Goal: Task Accomplishment & Management: Manage account settings

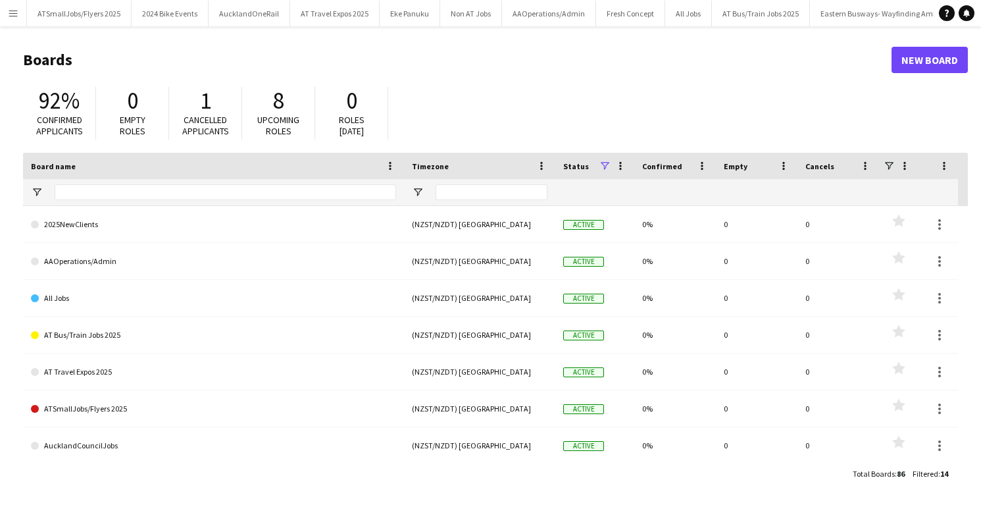
click at [14, 13] on app-icon "Menu" at bounding box center [13, 13] width 11 height 11
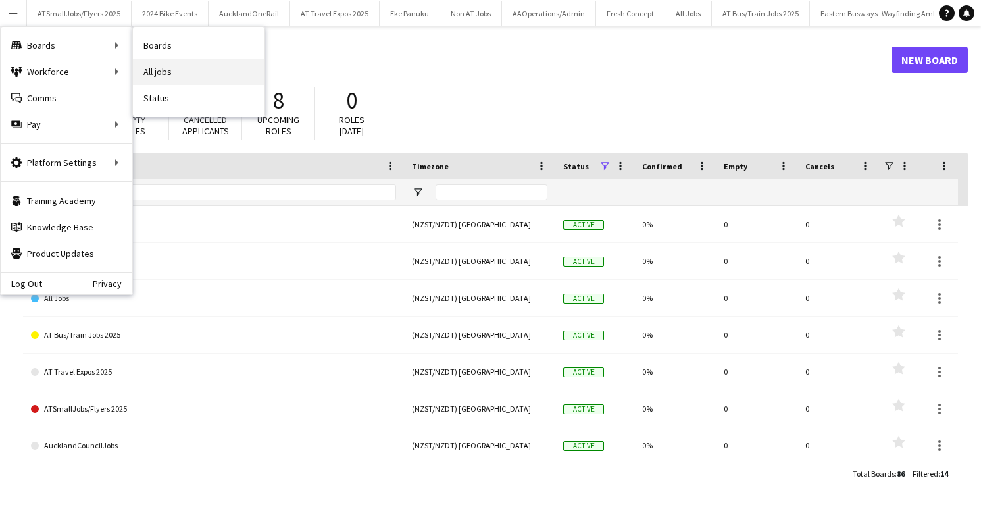
click at [151, 69] on link "All jobs" at bounding box center [199, 72] width 132 height 26
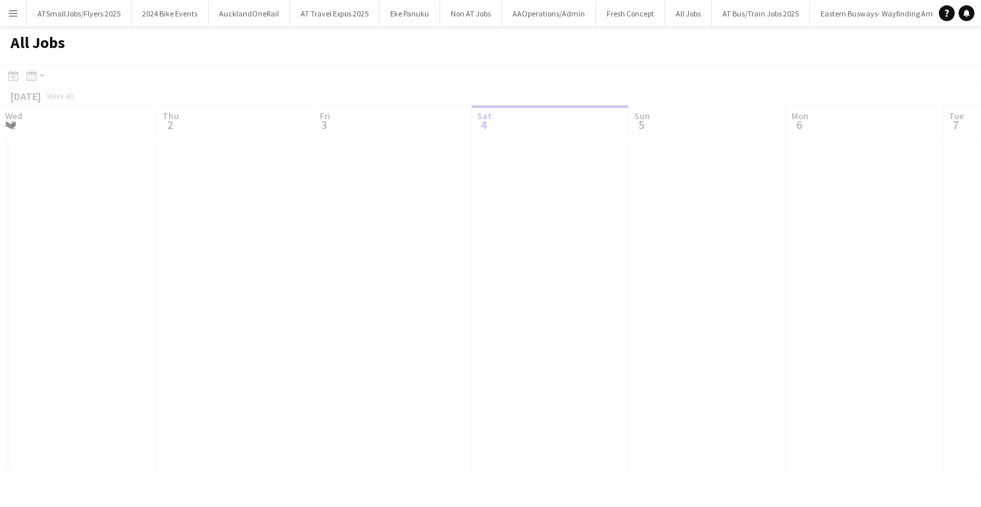
scroll to position [0, 315]
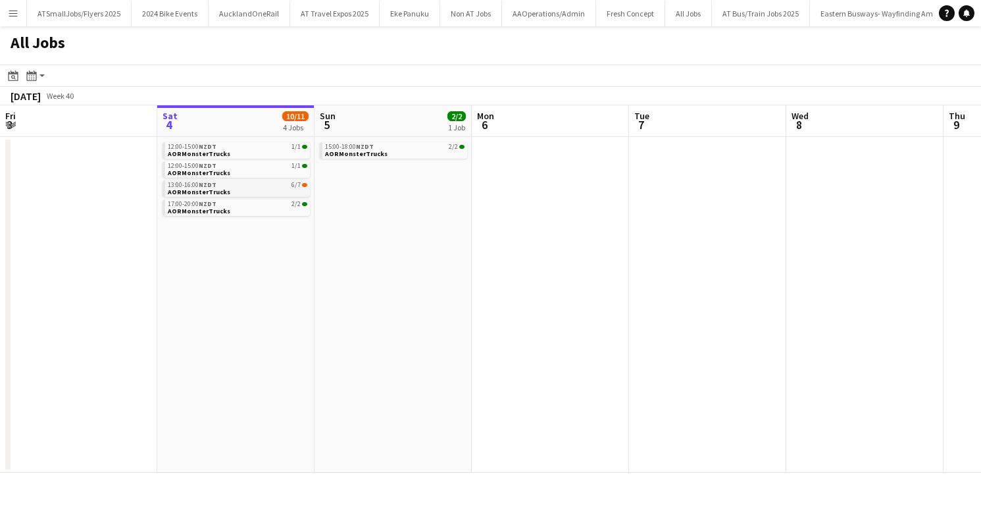
click at [247, 186] on div "13:00-16:00 NZDT 6/7" at bounding box center [238, 185] width 140 height 7
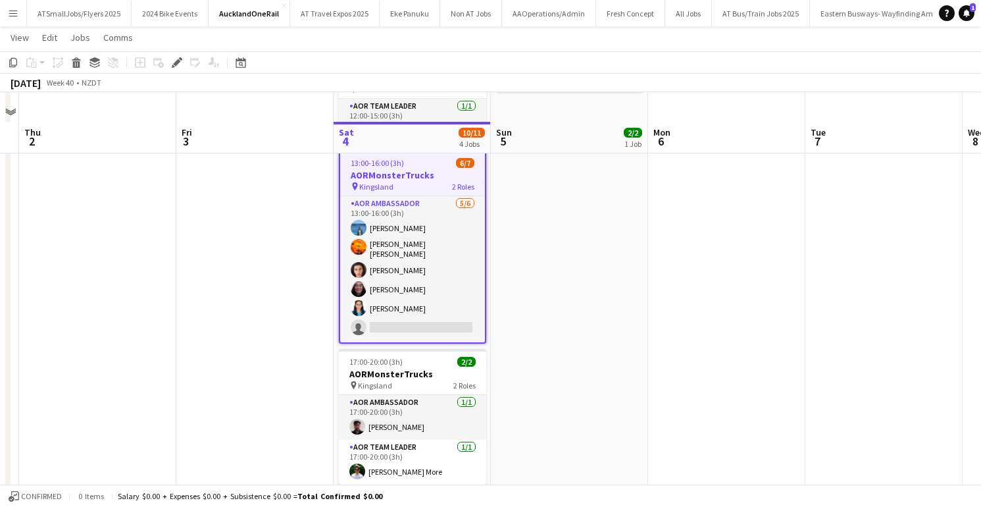
scroll to position [225, 0]
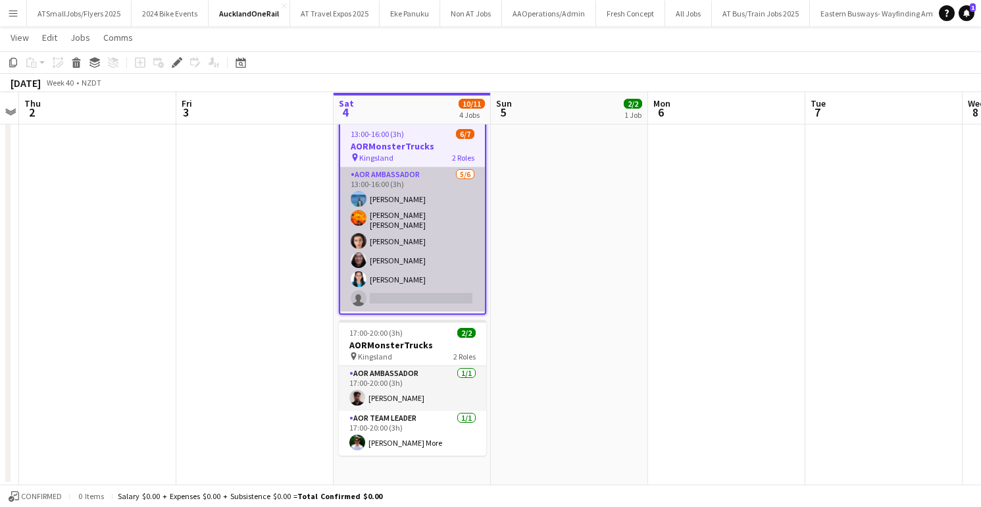
click at [409, 292] on app-card-role "AOR Ambassador [DATE] 13:00-16:00 (3h) [PERSON_NAME] [PERSON_NAME] Wu [PERSON_N…" at bounding box center [412, 239] width 145 height 144
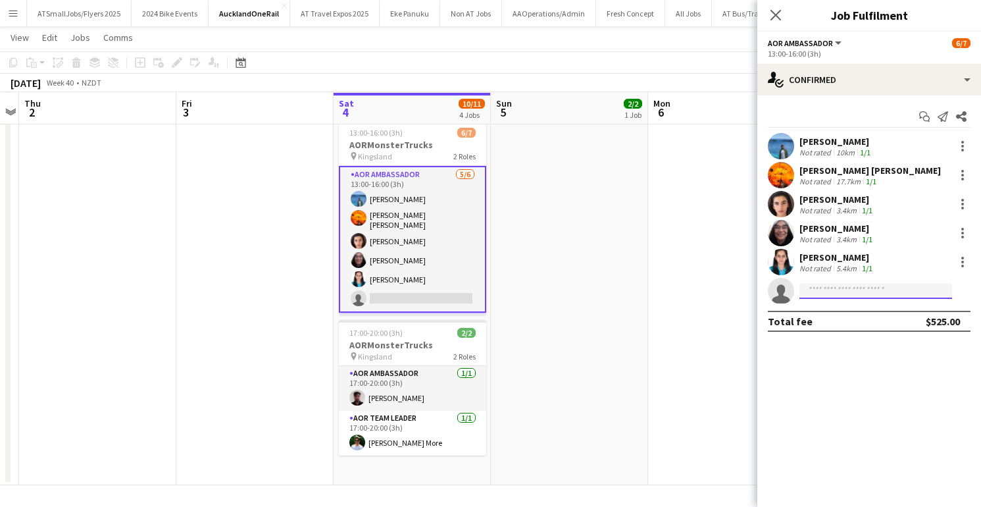
click at [817, 294] on input at bounding box center [876, 291] width 153 height 16
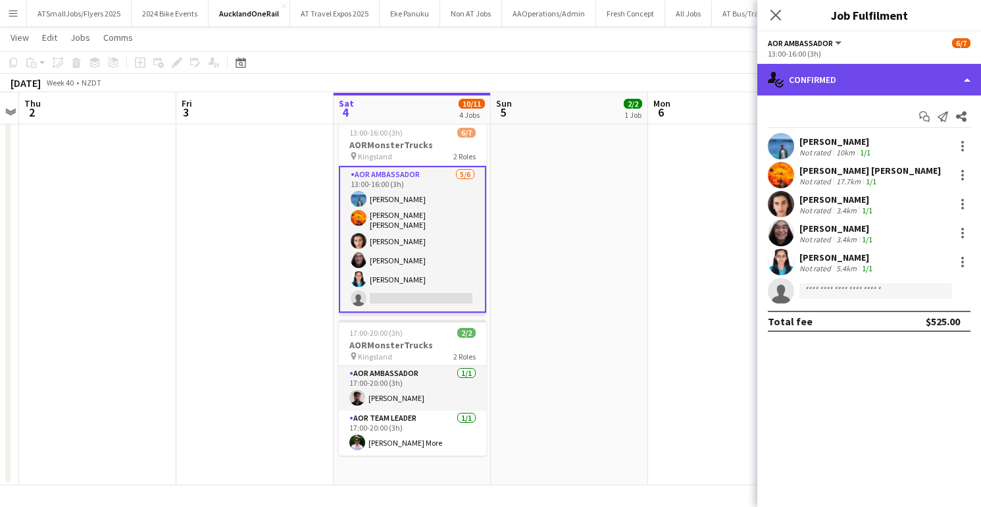
click at [864, 79] on div "single-neutral-actions-check-2 Confirmed" at bounding box center [870, 80] width 224 height 32
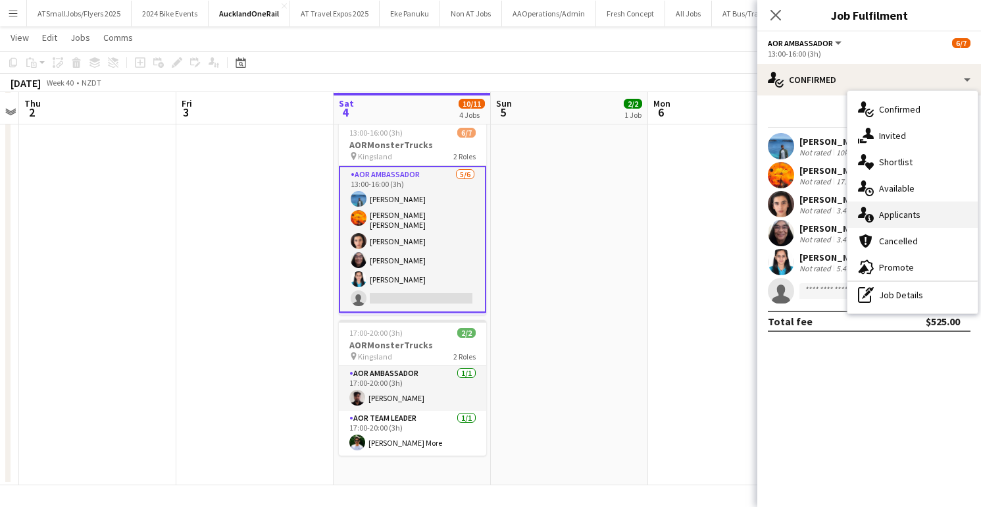
click at [912, 216] on span "Applicants" at bounding box center [899, 215] width 41 height 12
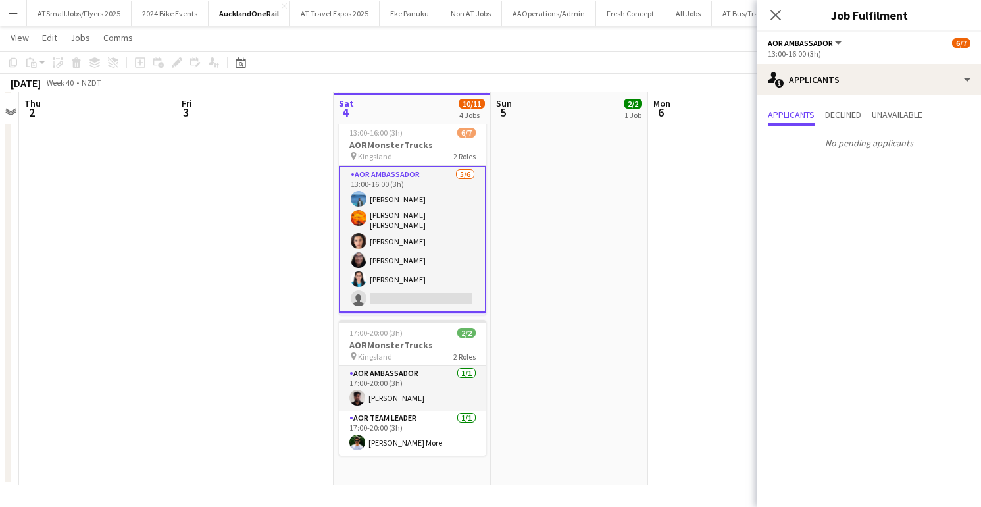
click at [442, 182] on app-card-role "AOR Ambassador [DATE] 13:00-16:00 (3h) [PERSON_NAME] [PERSON_NAME] Wu [PERSON_N…" at bounding box center [412, 239] width 147 height 147
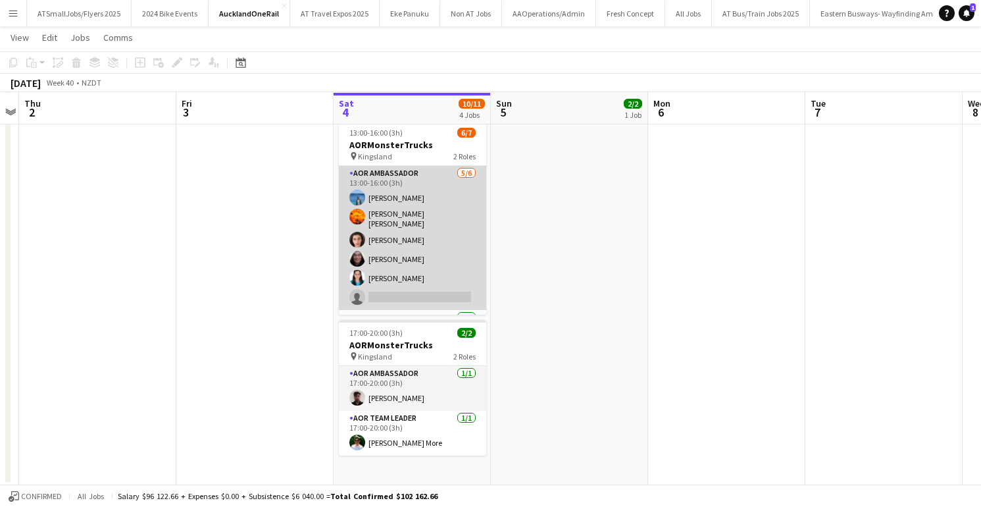
click at [430, 201] on app-card-role "AOR Ambassador [DATE] 13:00-16:00 (3h) [PERSON_NAME] [PERSON_NAME] Wu [PERSON_N…" at bounding box center [412, 238] width 147 height 144
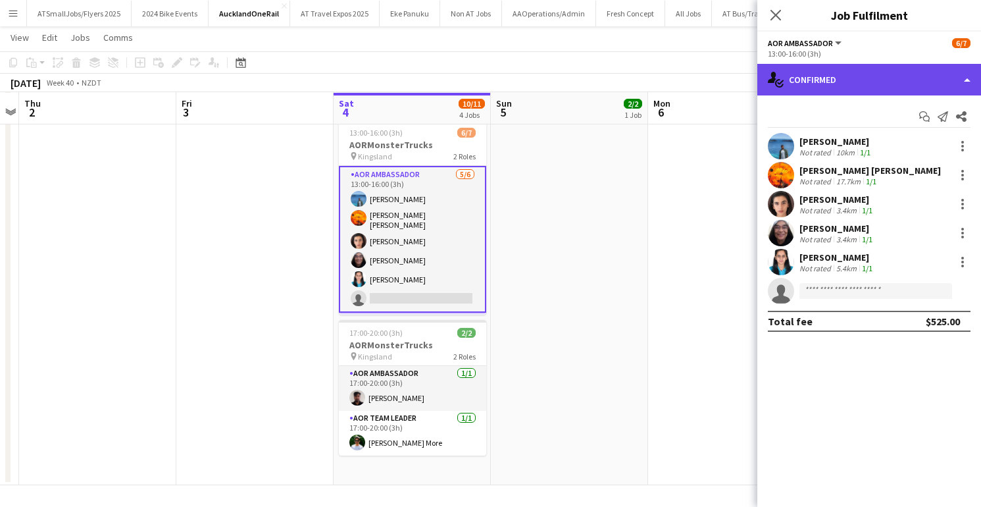
click at [879, 76] on div "single-neutral-actions-check-2 Confirmed" at bounding box center [870, 80] width 224 height 32
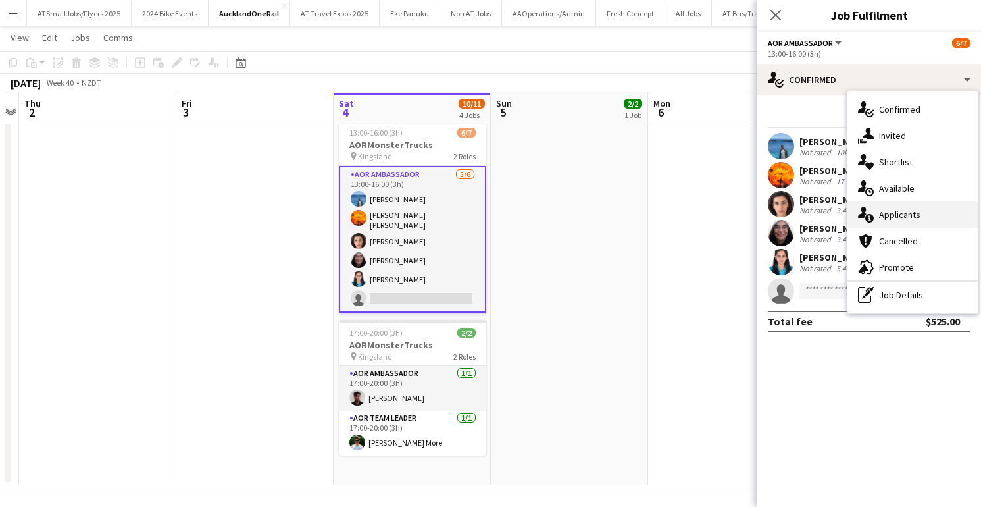
click at [896, 215] on span "Applicants" at bounding box center [899, 215] width 41 height 12
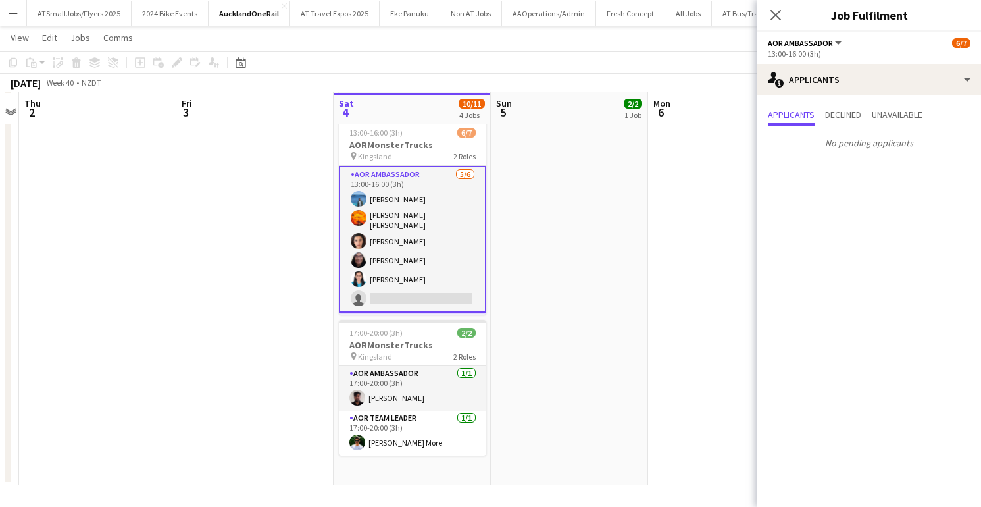
click at [358, 291] on app-card-role "AOR Ambassador [DATE] 13:00-16:00 (3h) [PERSON_NAME] [PERSON_NAME] Wu [PERSON_N…" at bounding box center [412, 239] width 147 height 147
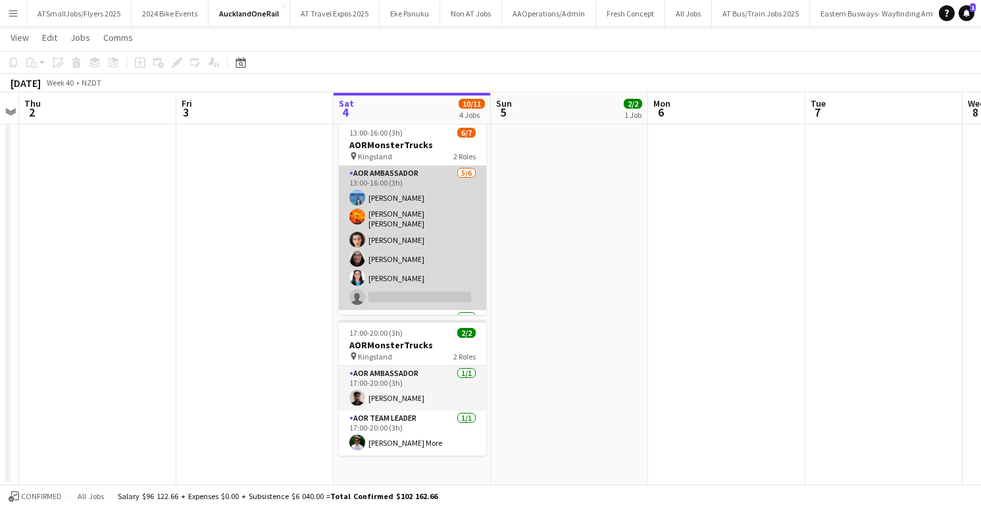
click at [384, 289] on app-card-role "AOR Ambassador [DATE] 13:00-16:00 (3h) [PERSON_NAME] [PERSON_NAME] Wu [PERSON_N…" at bounding box center [412, 238] width 147 height 144
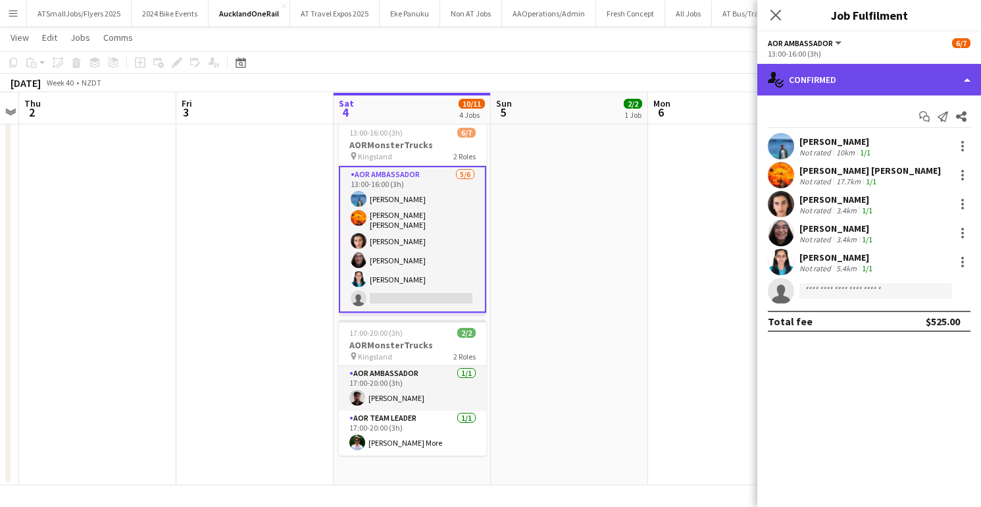
click at [877, 76] on div "single-neutral-actions-check-2 Confirmed" at bounding box center [870, 80] width 224 height 32
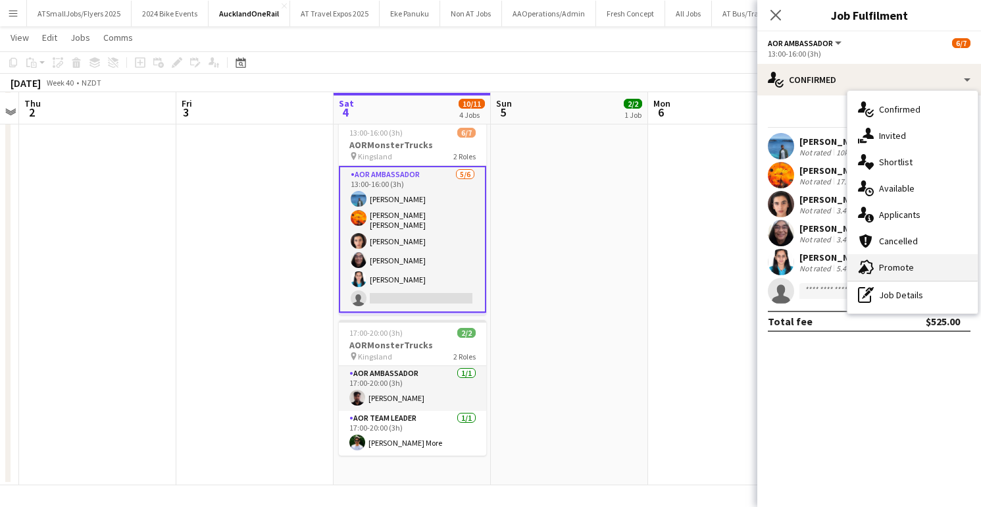
click at [897, 264] on span "Promote" at bounding box center [896, 267] width 35 height 12
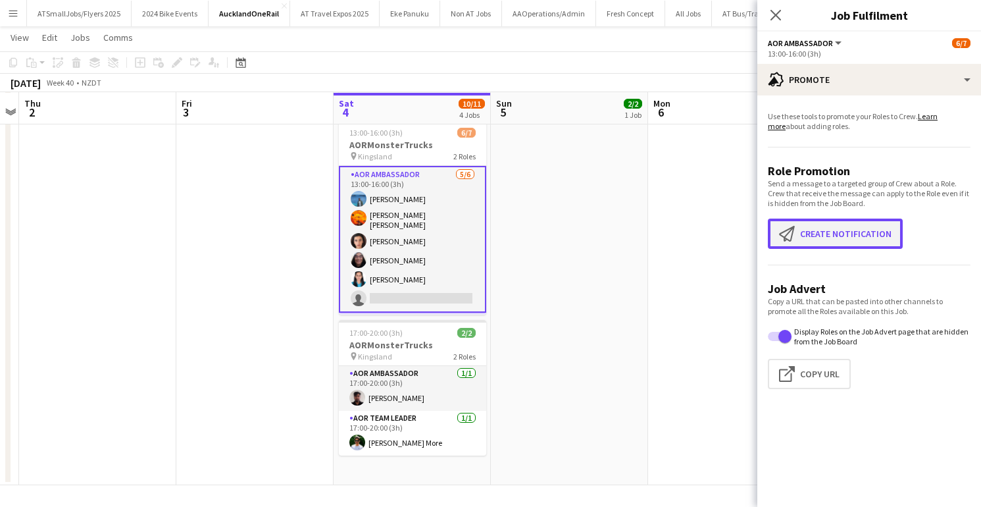
click at [858, 232] on button "Create notification Create notification" at bounding box center [835, 234] width 135 height 30
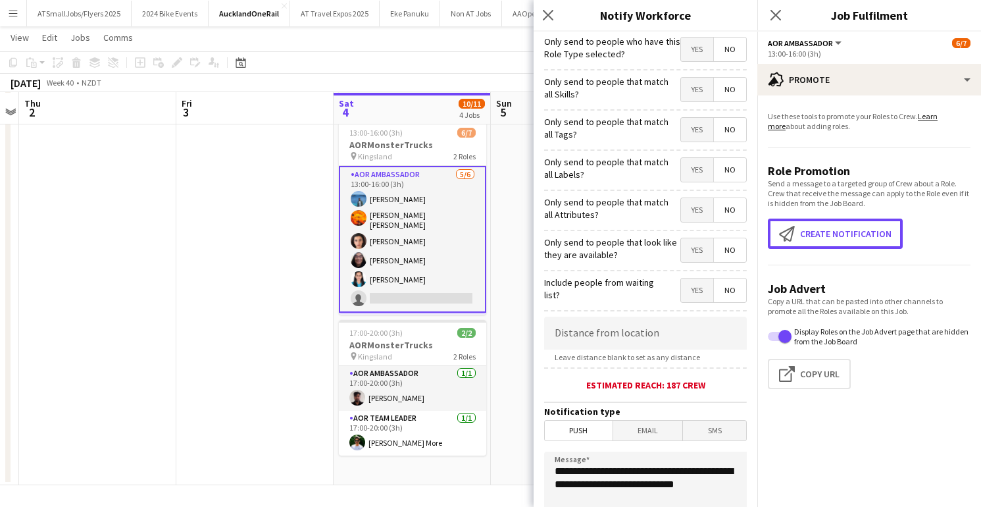
scroll to position [221, 0]
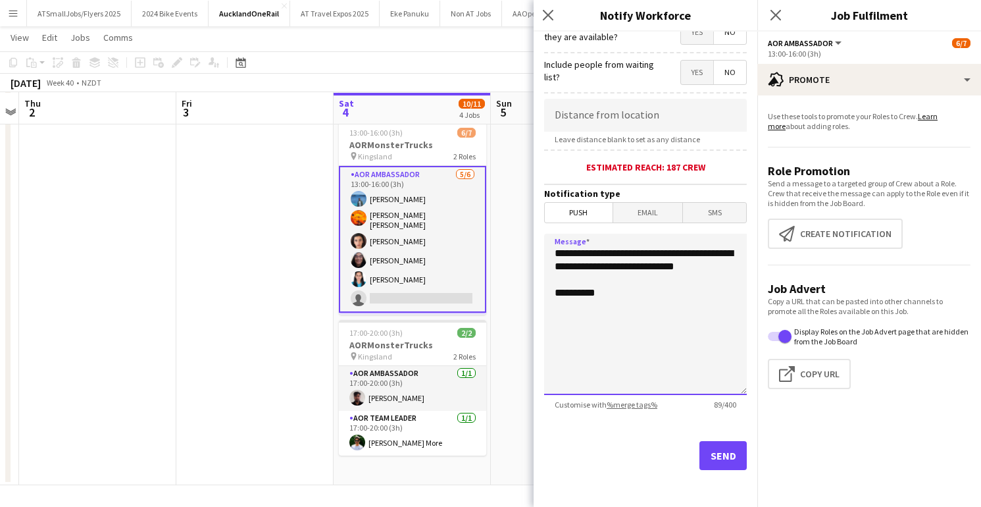
click at [554, 250] on textarea "**********" at bounding box center [645, 314] width 203 height 161
click at [556, 252] on textarea "**********" at bounding box center [645, 314] width 203 height 161
type textarea "**********"
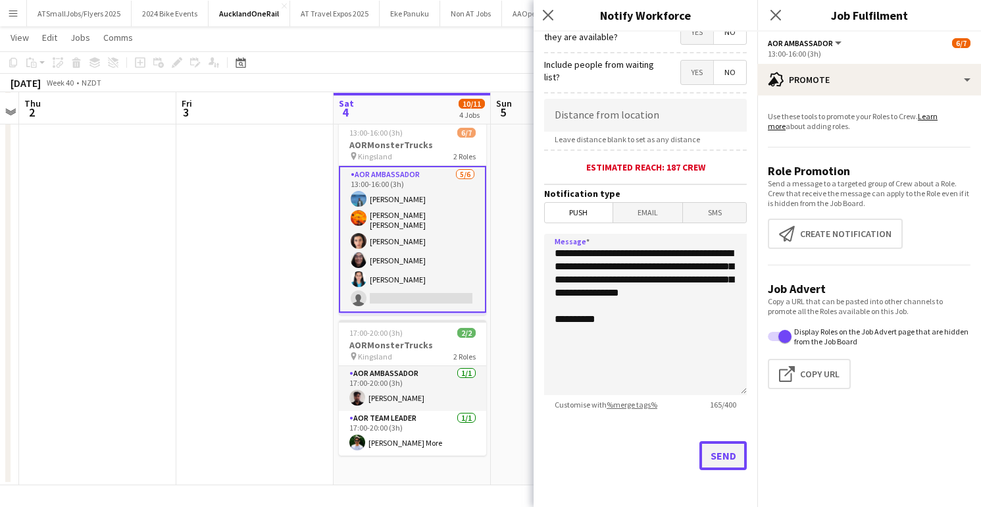
click at [727, 452] on button "Send" at bounding box center [723, 455] width 47 height 29
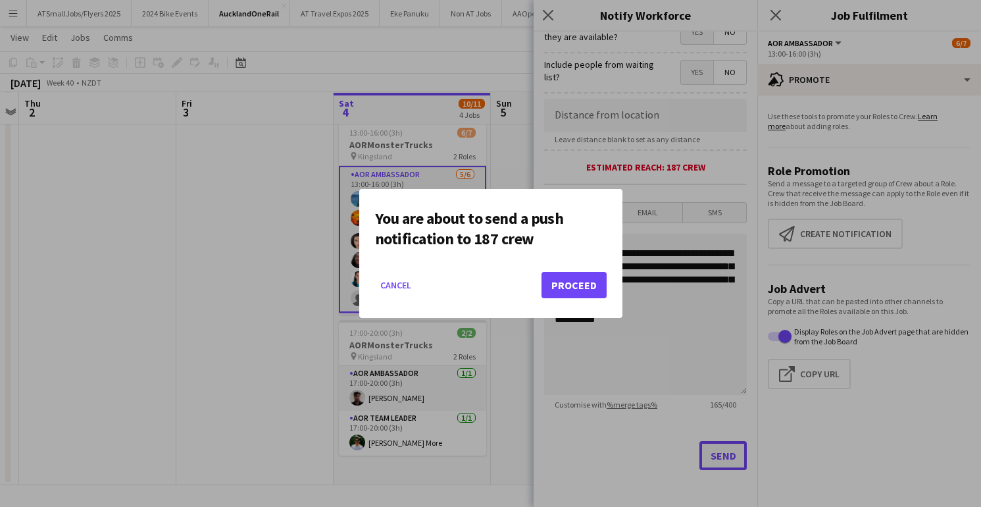
scroll to position [0, 0]
drag, startPoint x: 577, startPoint y: 284, endPoint x: 583, endPoint y: 290, distance: 8.9
click at [577, 284] on button "Proceed" at bounding box center [574, 285] width 65 height 26
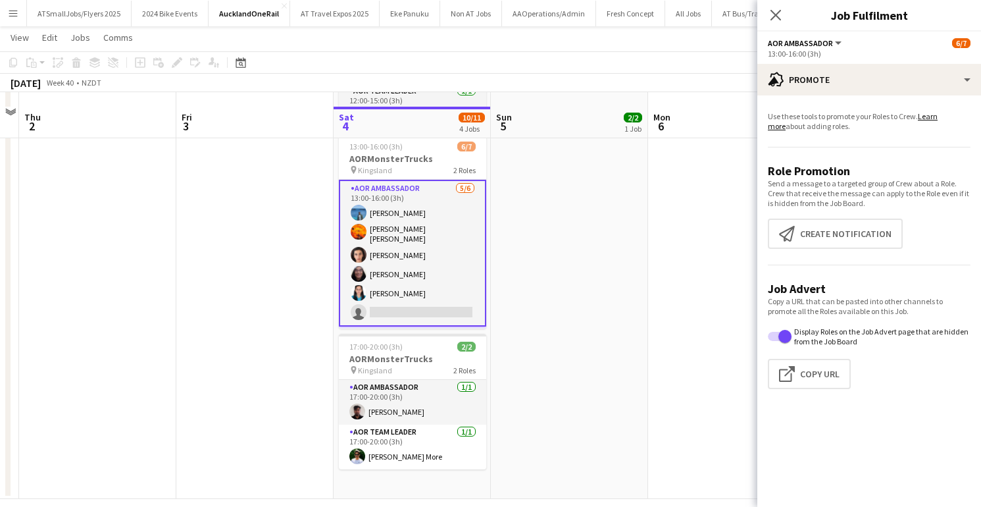
scroll to position [225, 0]
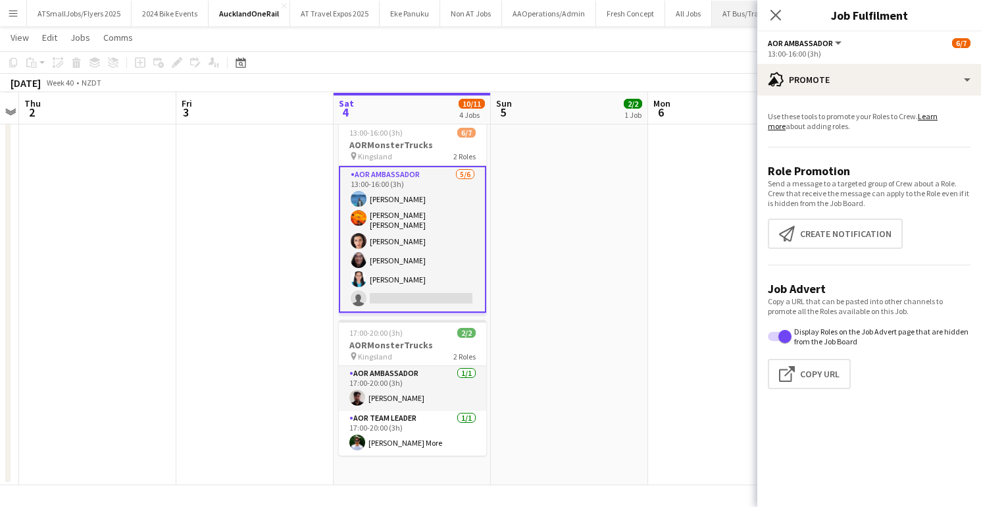
drag, startPoint x: 777, startPoint y: 14, endPoint x: 757, endPoint y: 26, distance: 23.0
click at [777, 14] on icon at bounding box center [776, 15] width 11 height 11
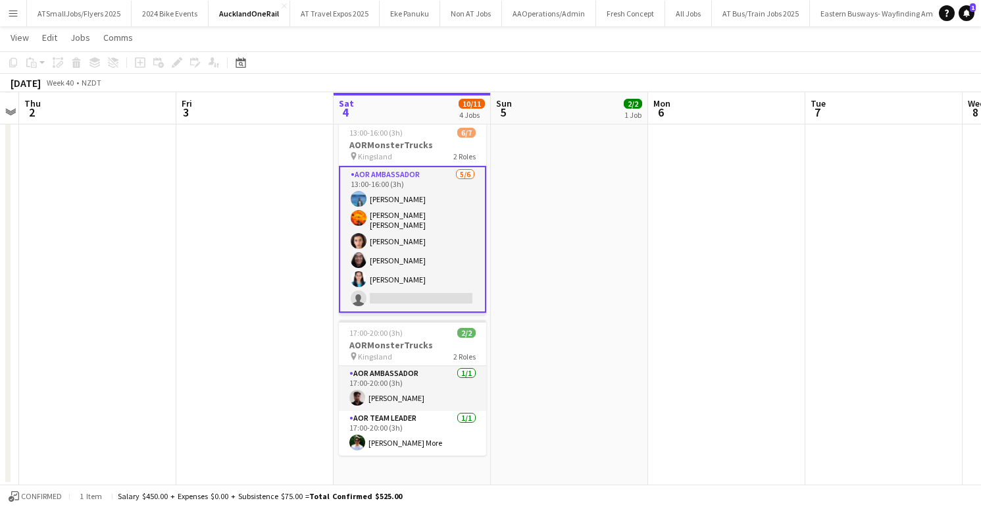
drag, startPoint x: 438, startPoint y: 199, endPoint x: 446, endPoint y: 164, distance: 36.4
click at [438, 199] on app-card-role "AOR Ambassador [DATE] 13:00-16:00 (3h) [PERSON_NAME] [PERSON_NAME] Wu [PERSON_N…" at bounding box center [412, 239] width 147 height 147
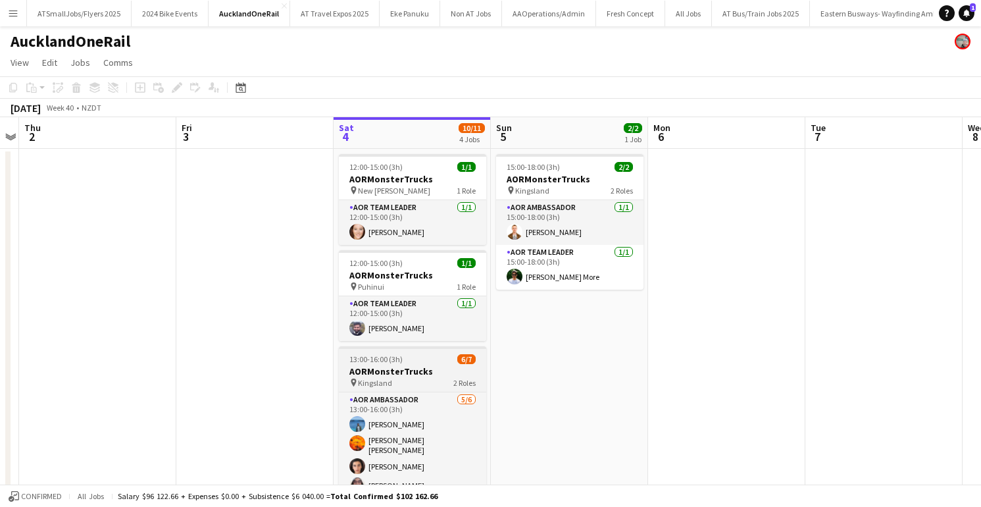
scroll to position [0, 0]
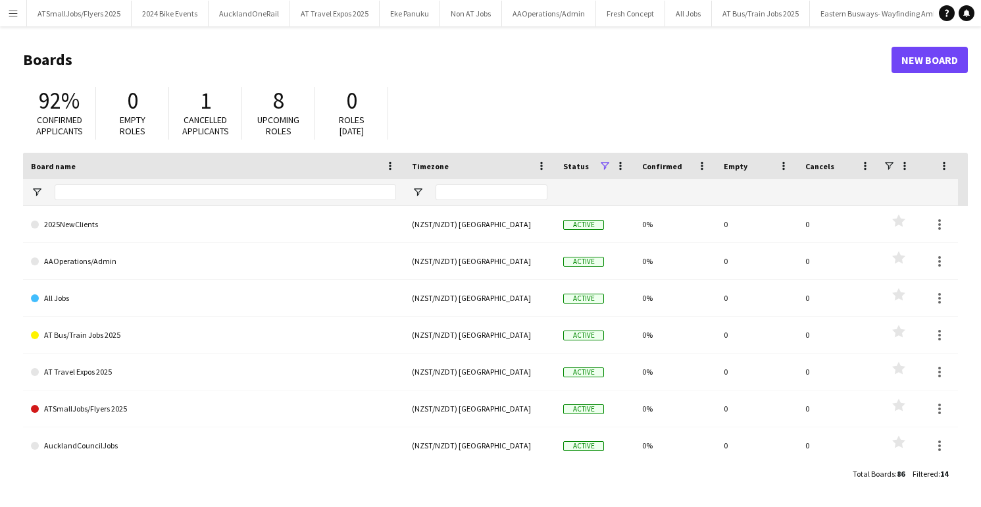
click at [13, 9] on app-icon "Menu" at bounding box center [13, 13] width 11 height 11
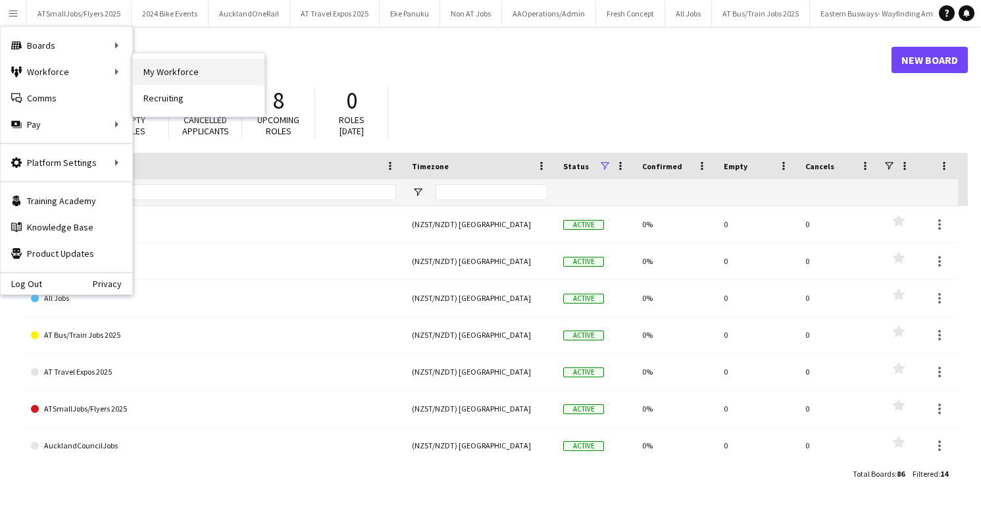
click at [165, 69] on link "My Workforce" at bounding box center [199, 72] width 132 height 26
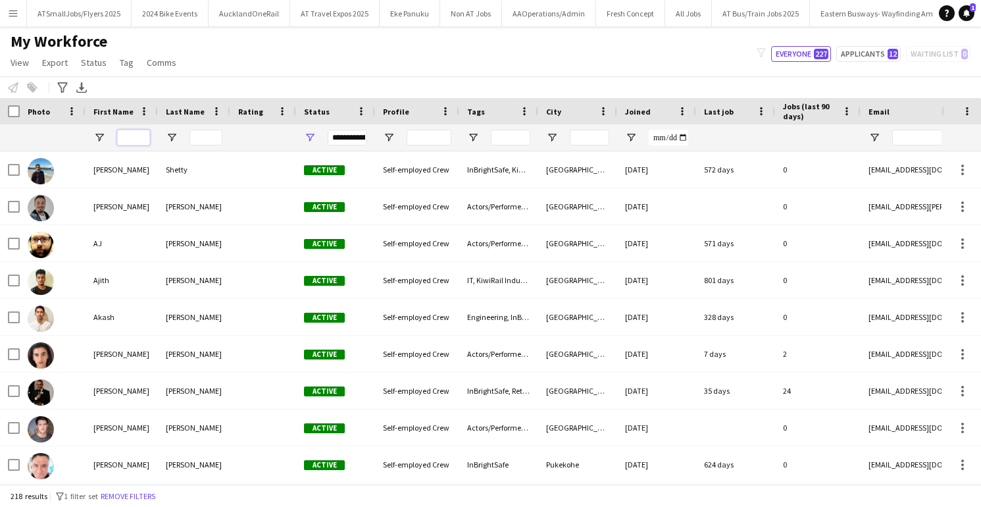
click at [134, 138] on input "First Name Filter Input" at bounding box center [133, 138] width 33 height 16
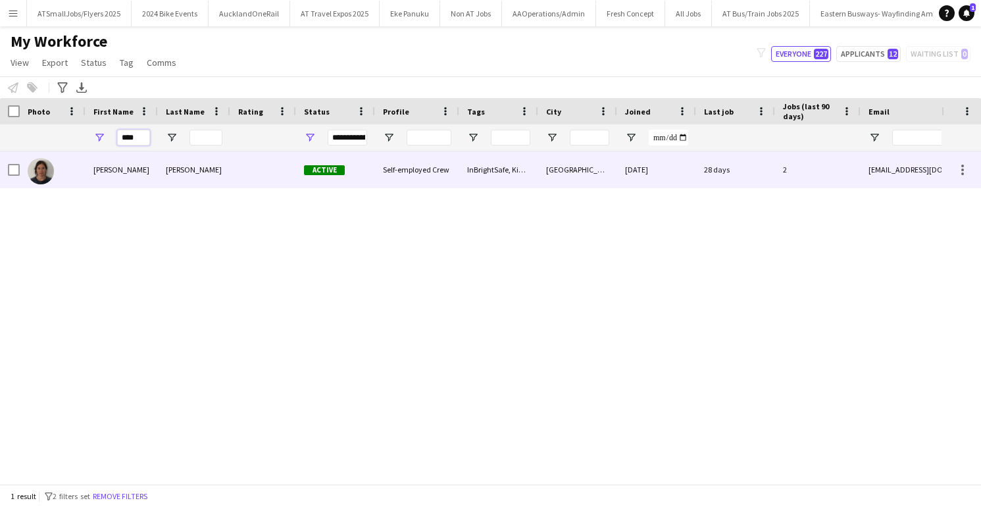
type input "****"
click at [273, 172] on div at bounding box center [263, 169] width 66 height 36
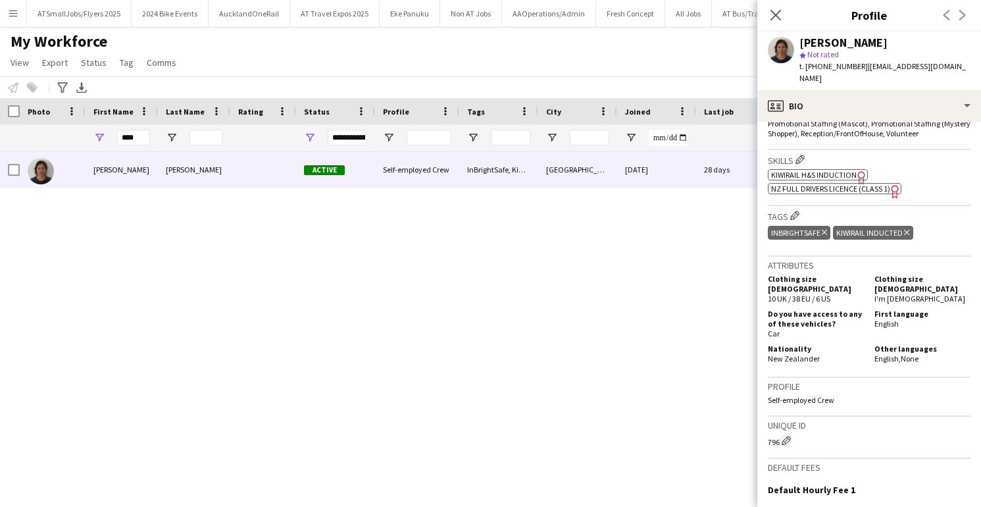
scroll to position [516, 0]
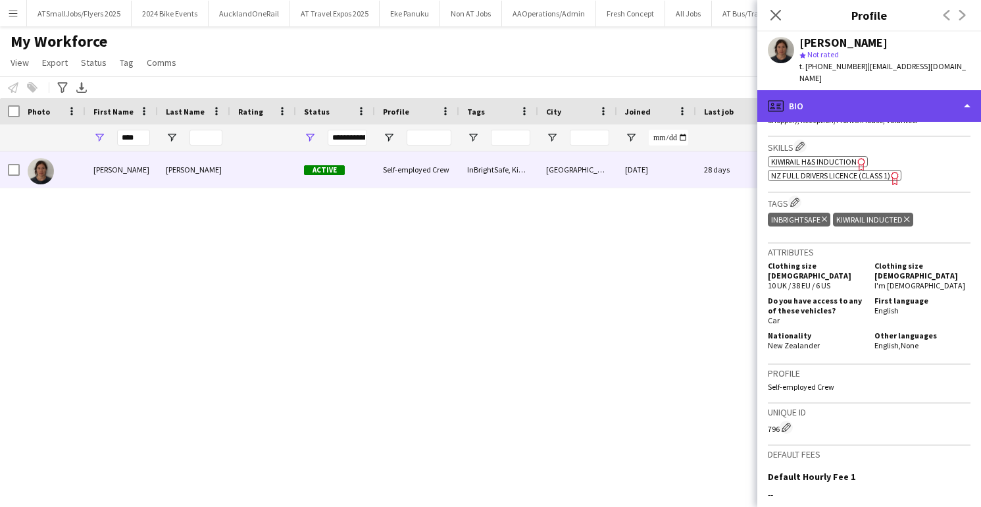
click at [927, 93] on div "profile Bio" at bounding box center [870, 106] width 224 height 32
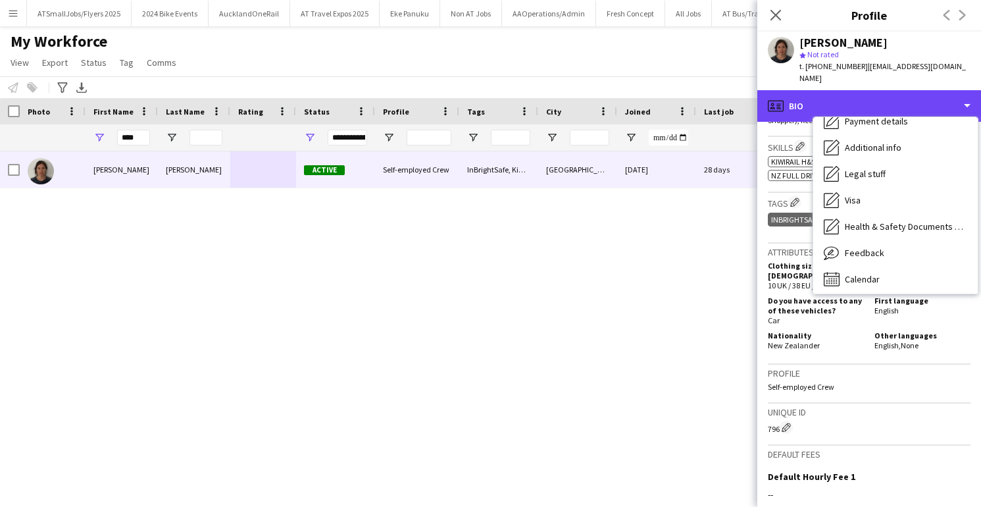
scroll to position [176, 0]
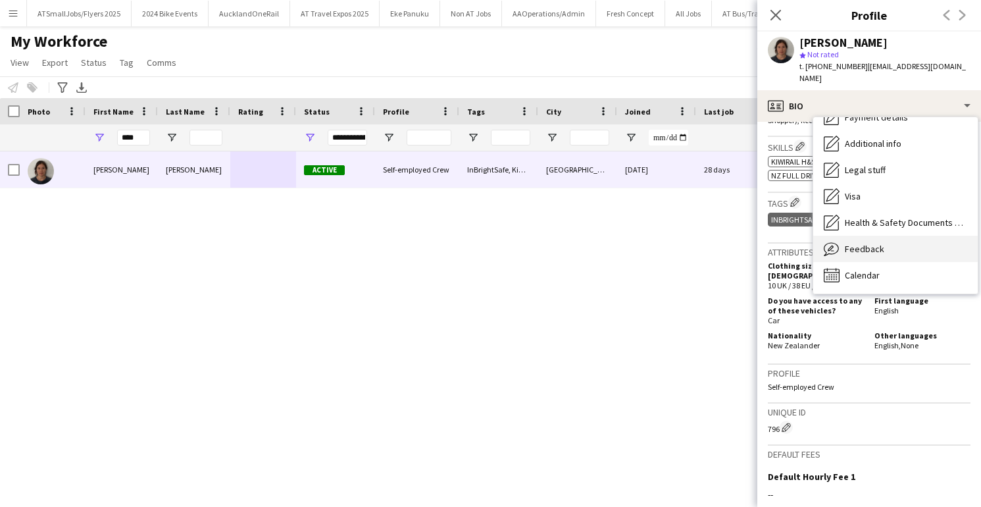
click at [871, 243] on span "Feedback" at bounding box center [864, 249] width 39 height 12
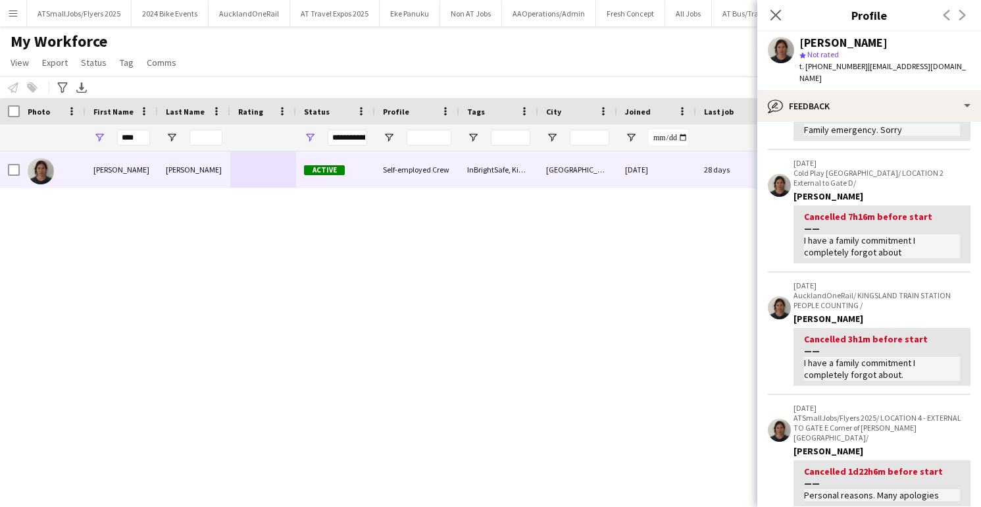
scroll to position [0, 0]
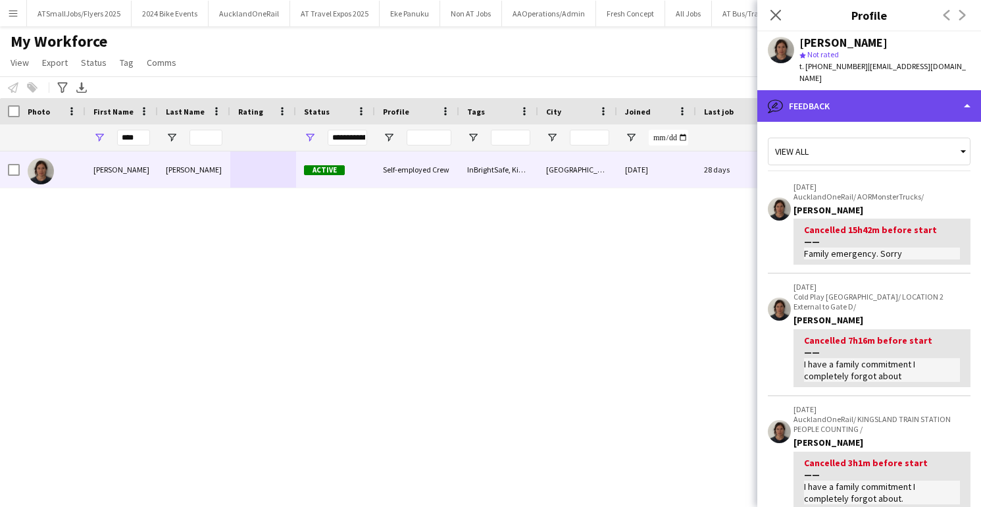
click at [897, 90] on div "bubble-pencil Feedback" at bounding box center [870, 106] width 224 height 32
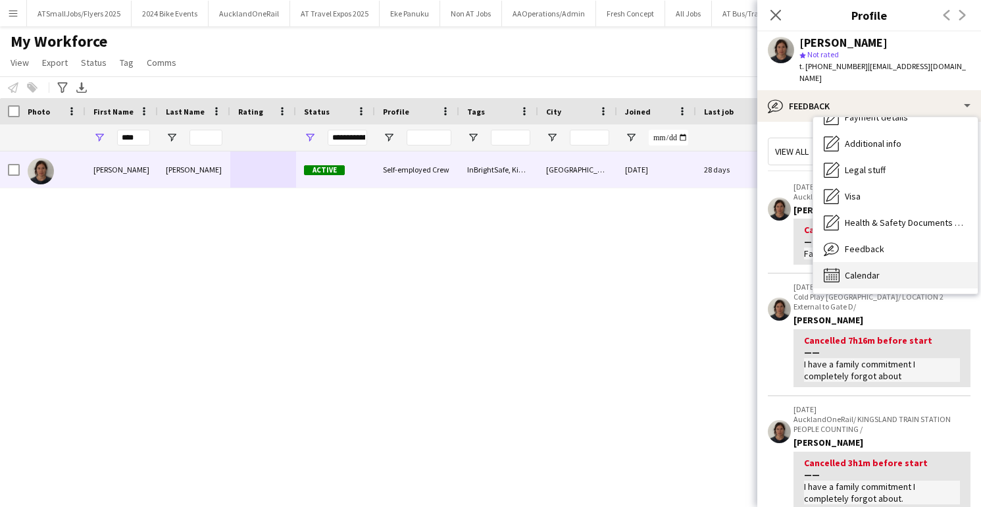
click at [873, 269] on span "Calendar" at bounding box center [862, 275] width 35 height 12
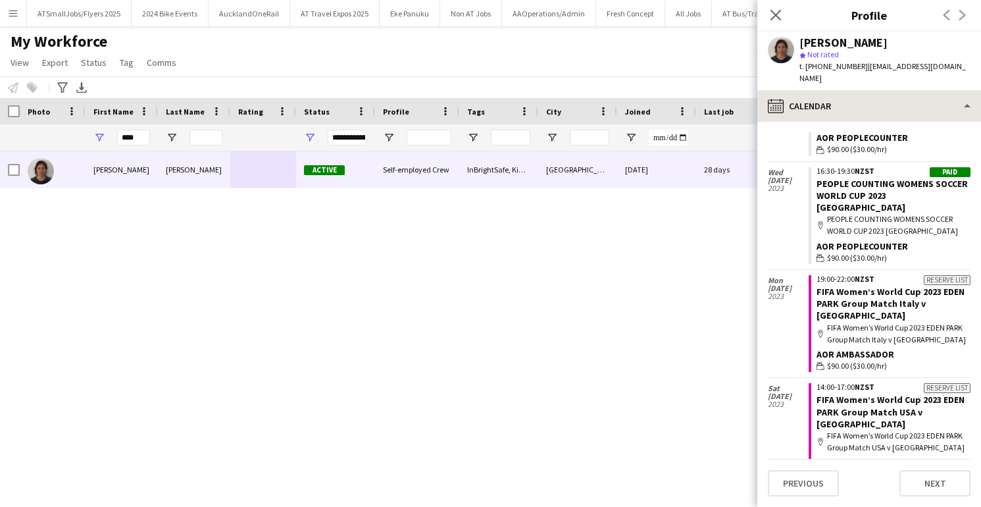
scroll to position [4038, 0]
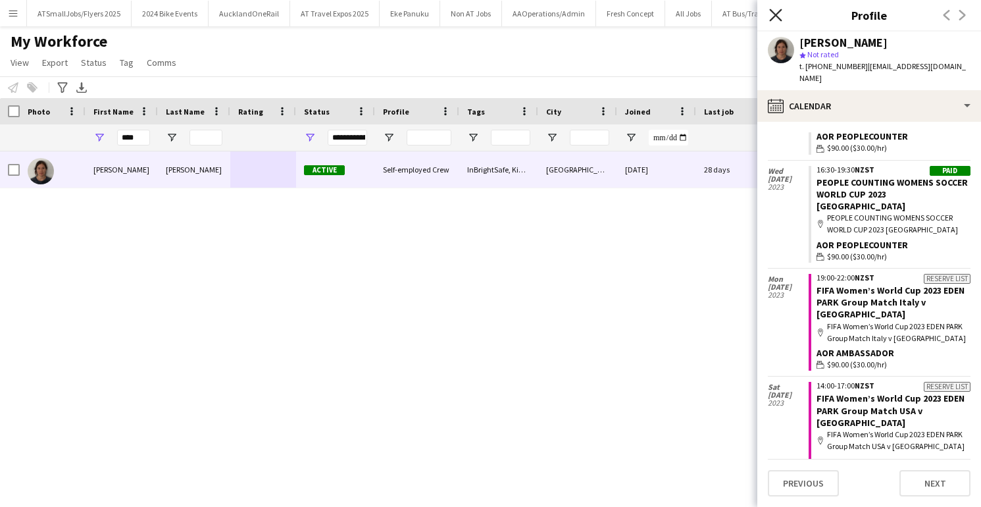
click at [775, 14] on icon at bounding box center [775, 15] width 13 height 13
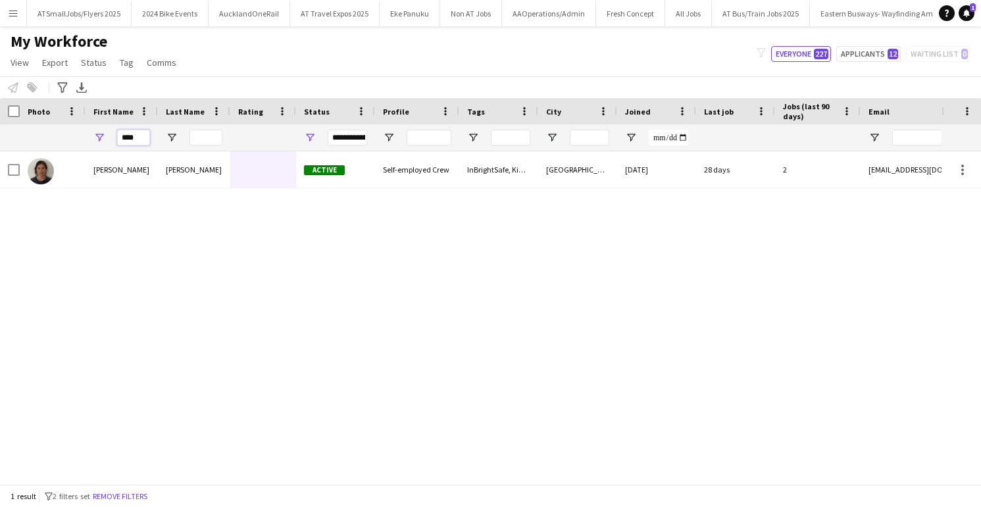
drag, startPoint x: 127, startPoint y: 136, endPoint x: 120, endPoint y: 136, distance: 7.2
click at [120, 136] on input "****" at bounding box center [133, 138] width 33 height 16
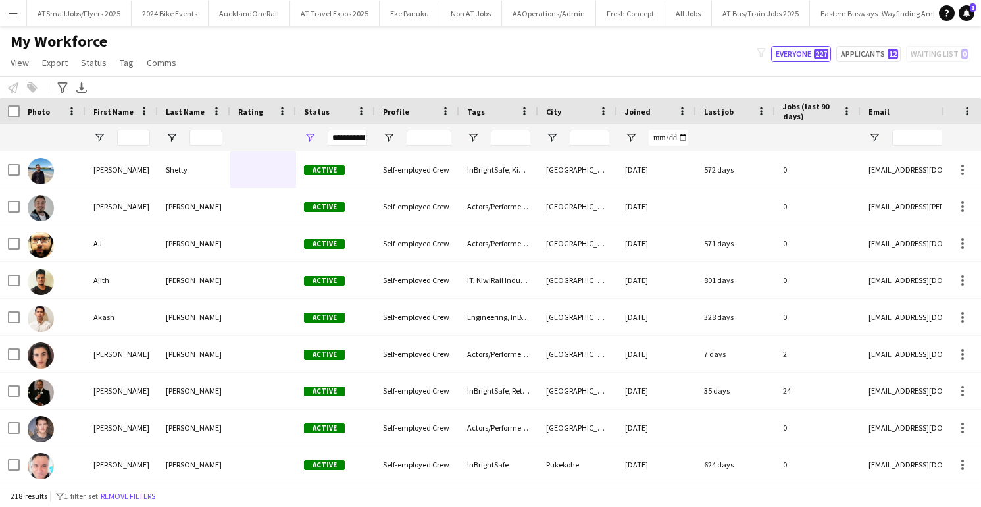
click at [14, 11] on app-icon "Menu" at bounding box center [13, 13] width 11 height 11
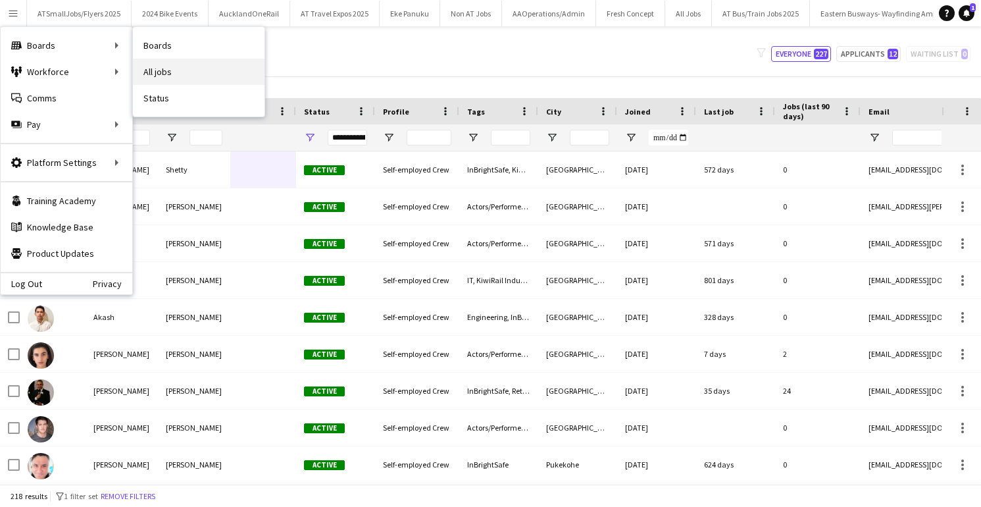
click at [163, 66] on link "All jobs" at bounding box center [199, 72] width 132 height 26
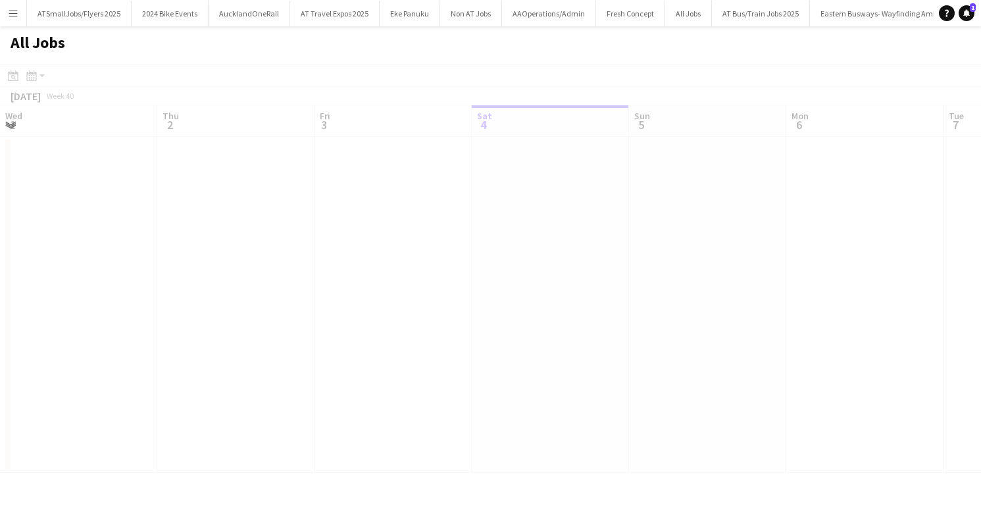
scroll to position [0, 315]
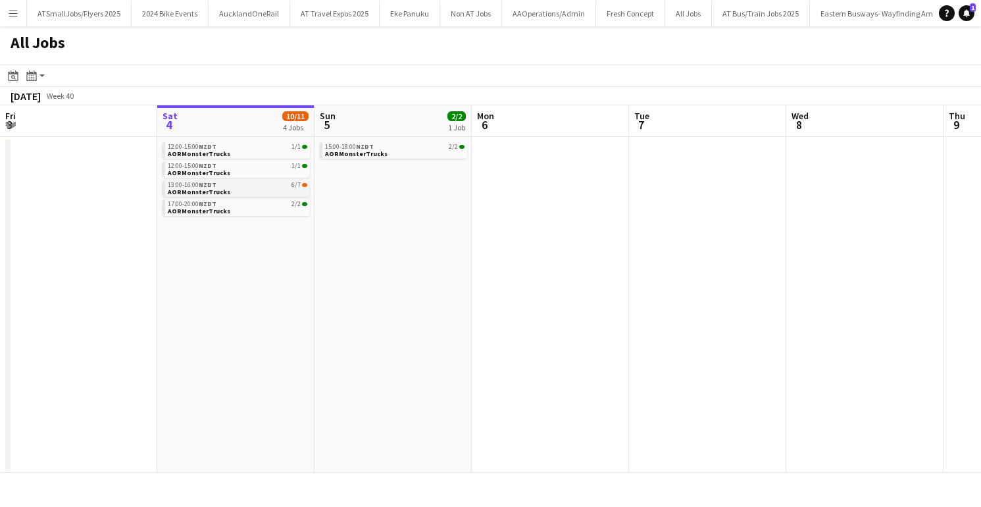
click at [251, 187] on div "13:00-16:00 NZDT 6/7" at bounding box center [238, 185] width 140 height 7
click at [262, 188] on link "13:00-16:00 NZDT 6/7 AORMonsterTrucks" at bounding box center [238, 187] width 140 height 15
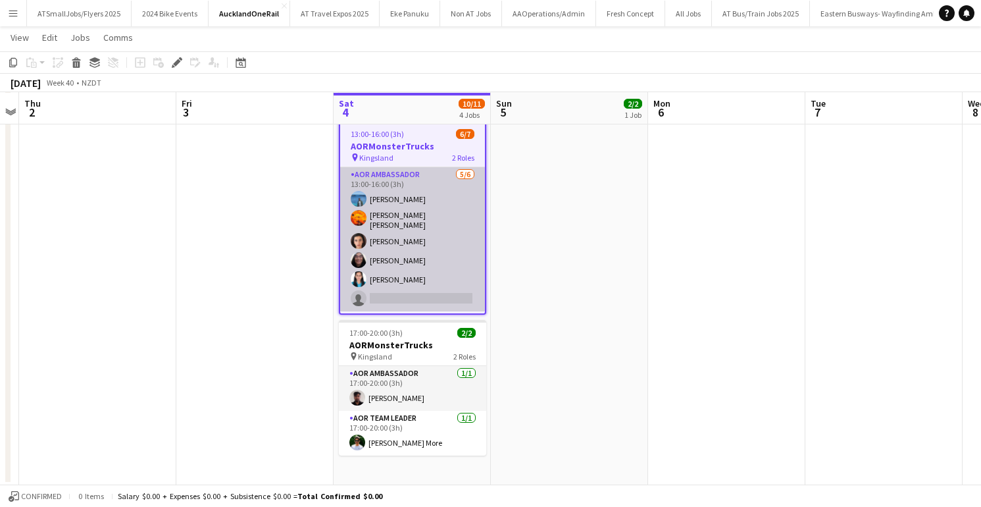
scroll to position [0, 455]
click at [429, 196] on app-card-role "AOR Ambassador [DATE] 13:00-16:00 (3h) [PERSON_NAME] [PERSON_NAME] Wu [PERSON_N…" at bounding box center [410, 239] width 145 height 144
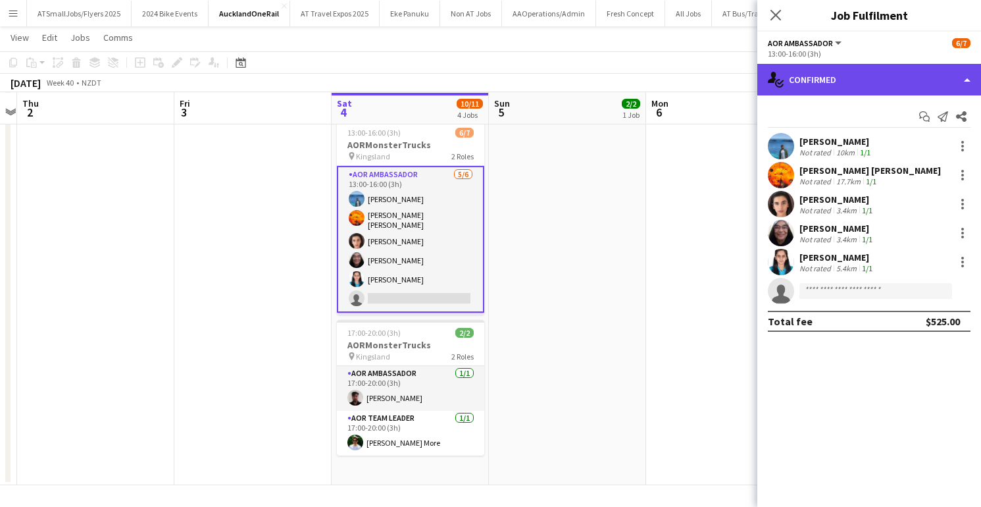
click at [879, 78] on div "single-neutral-actions-check-2 Confirmed" at bounding box center [870, 80] width 224 height 32
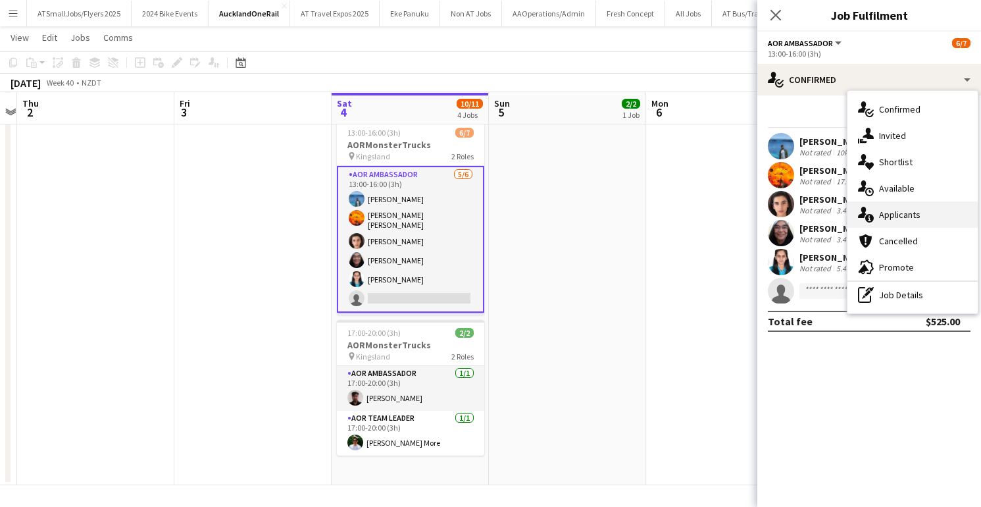
click at [902, 214] on span "Applicants" at bounding box center [899, 215] width 41 height 12
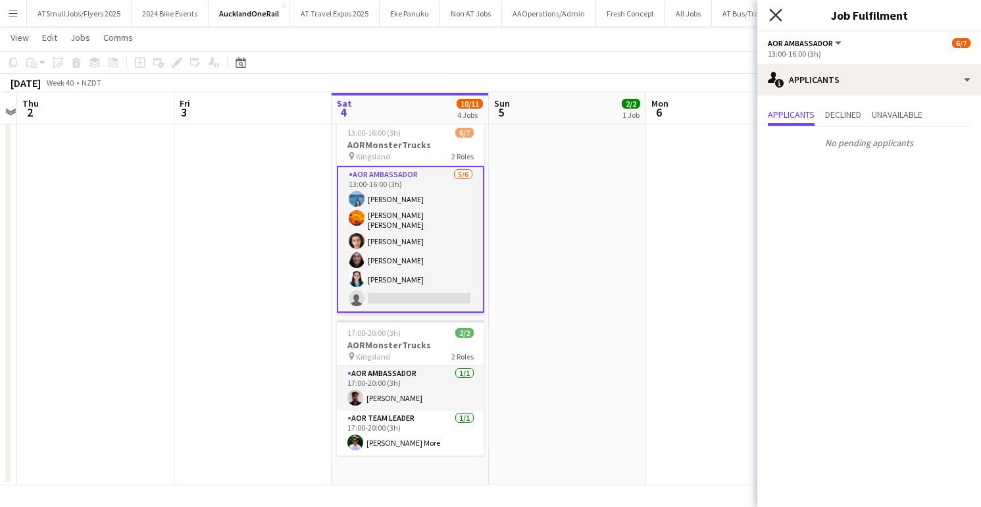
click at [778, 12] on icon at bounding box center [775, 15] width 13 height 13
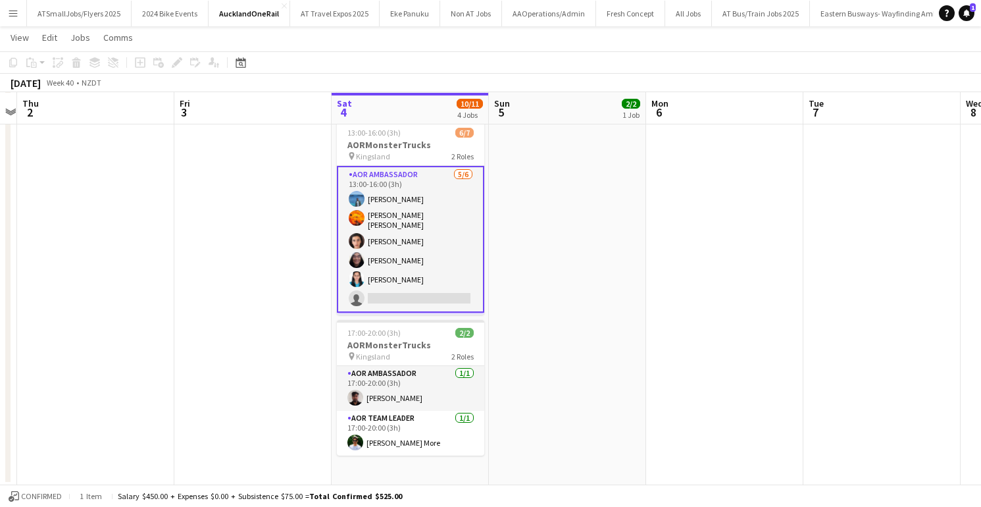
click at [282, 199] on app-date-cell at bounding box center [252, 203] width 157 height 563
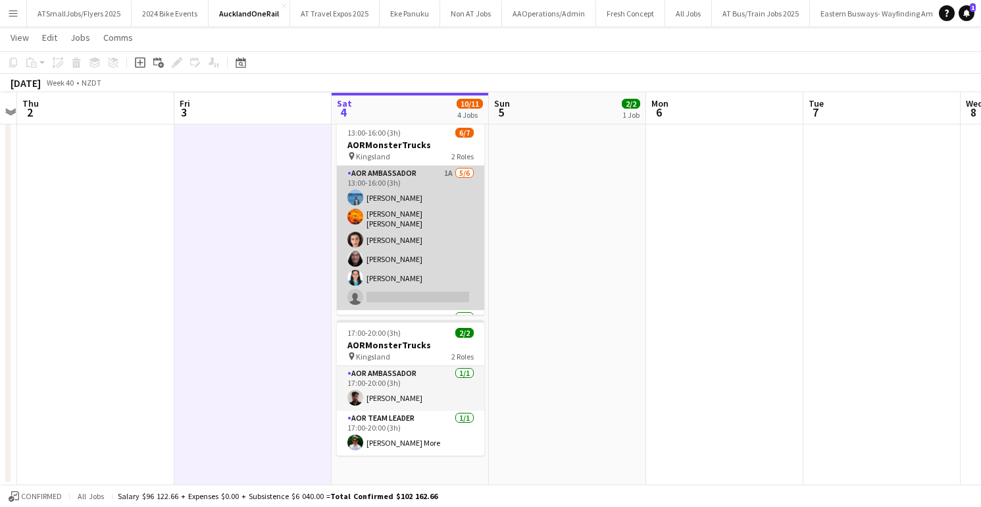
click at [366, 278] on app-card-role "AOR Ambassador 1A [DATE] 13:00-16:00 (3h) [PERSON_NAME] [PERSON_NAME] Wu [PERSO…" at bounding box center [410, 238] width 147 height 144
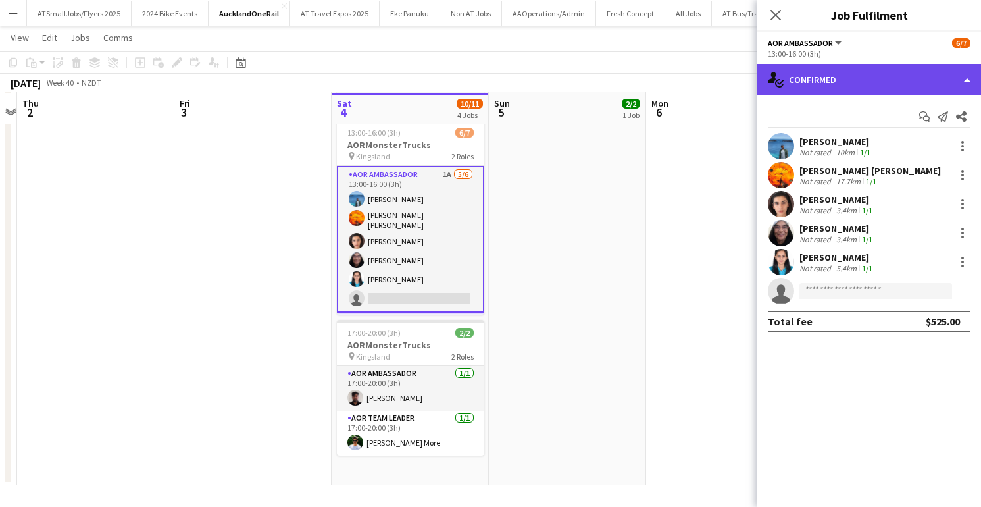
click at [858, 78] on div "single-neutral-actions-check-2 Confirmed" at bounding box center [870, 80] width 224 height 32
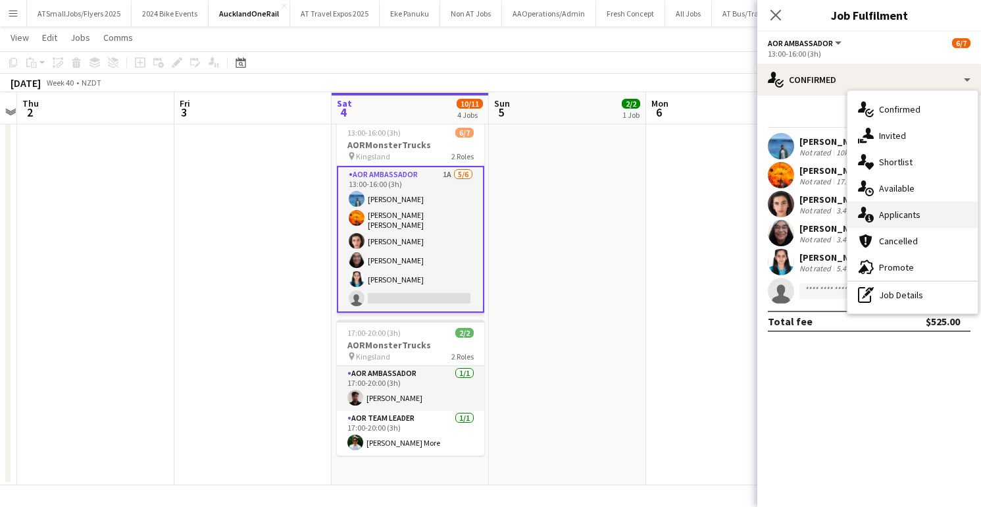
click at [895, 216] on span "Applicants" at bounding box center [899, 215] width 41 height 12
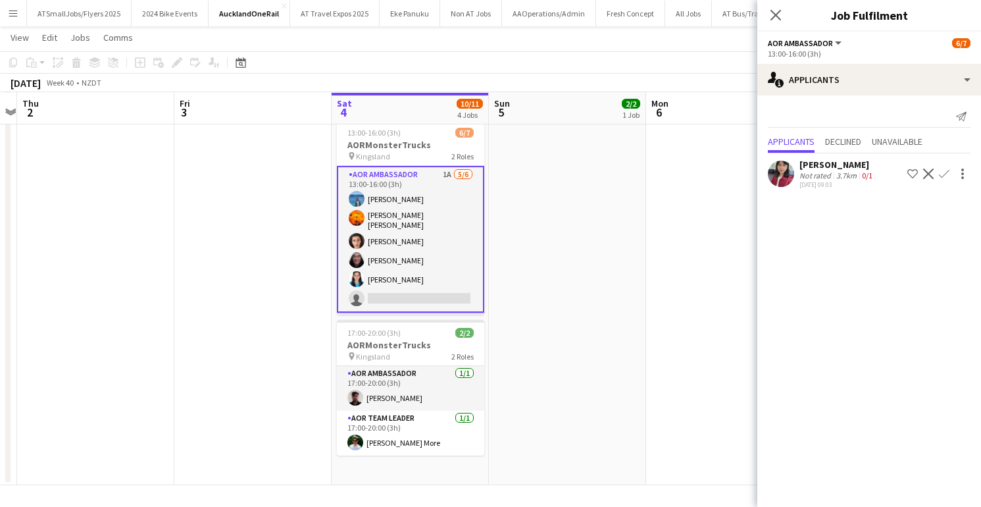
click at [943, 174] on app-icon "Confirm" at bounding box center [944, 174] width 11 height 11
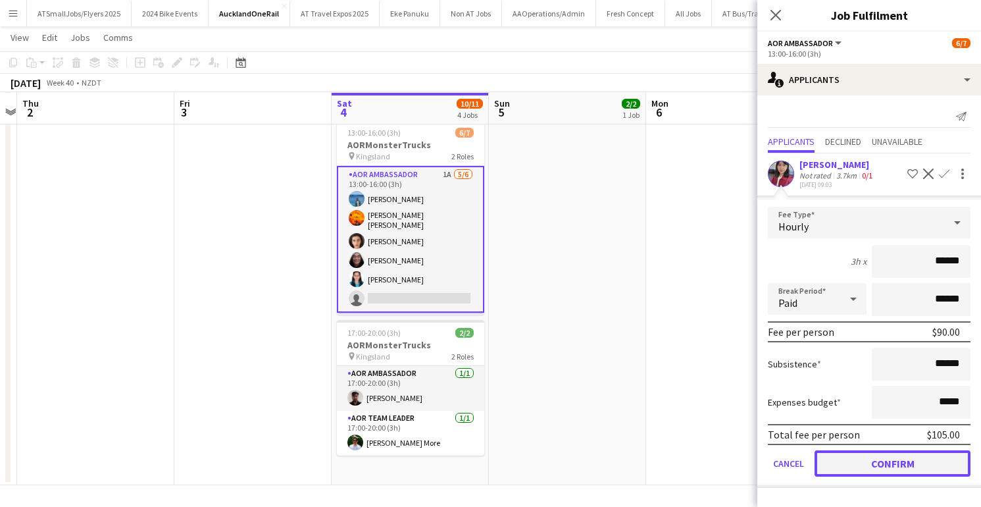
scroll to position [223, 0]
click at [903, 463] on button "Confirm" at bounding box center [893, 463] width 156 height 26
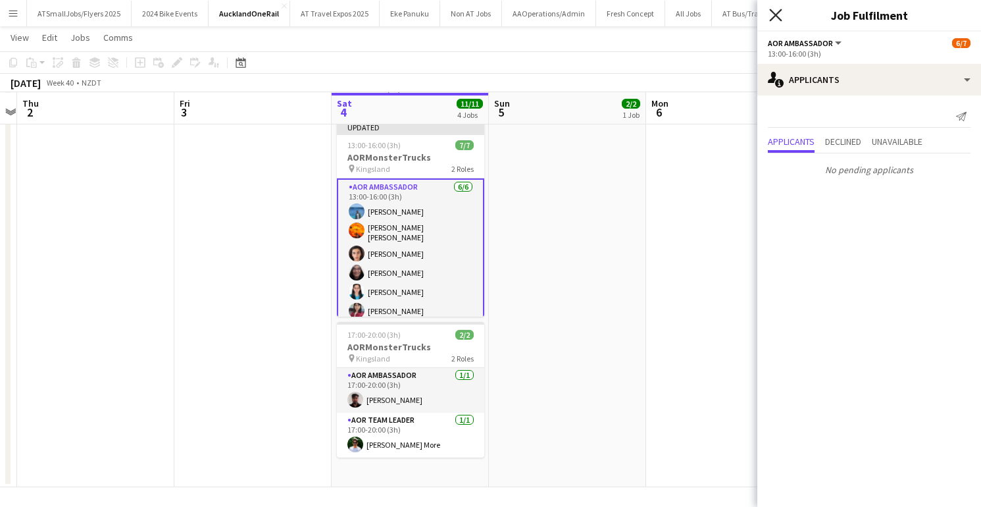
click at [775, 12] on icon "Close pop-in" at bounding box center [775, 15] width 13 height 13
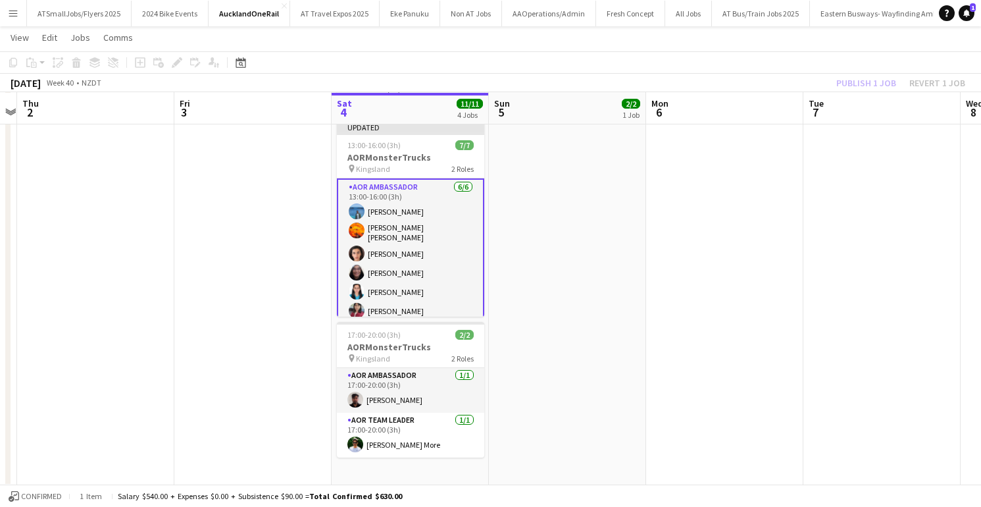
click at [357, 304] on app-user-avatar at bounding box center [357, 311] width 16 height 16
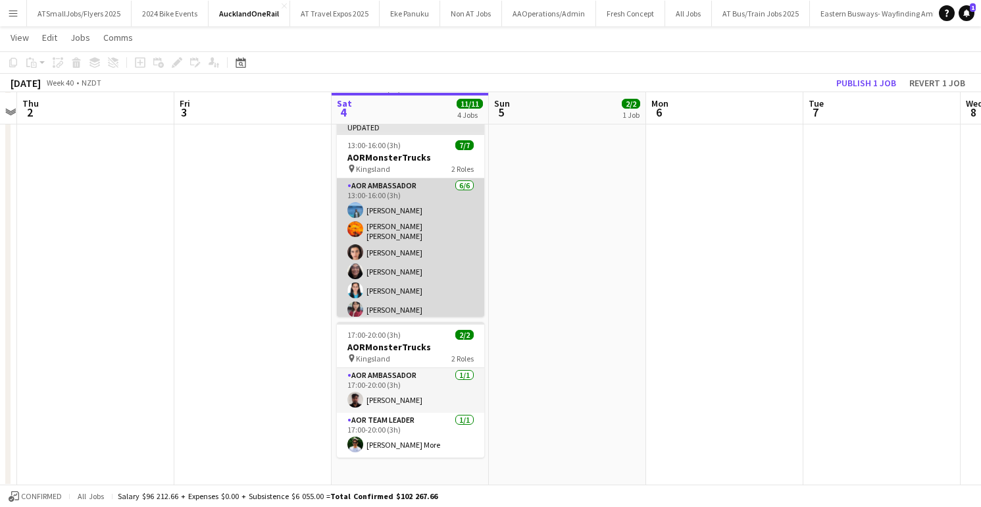
scroll to position [0, 454]
click at [356, 304] on app-user-avatar at bounding box center [356, 309] width 16 height 16
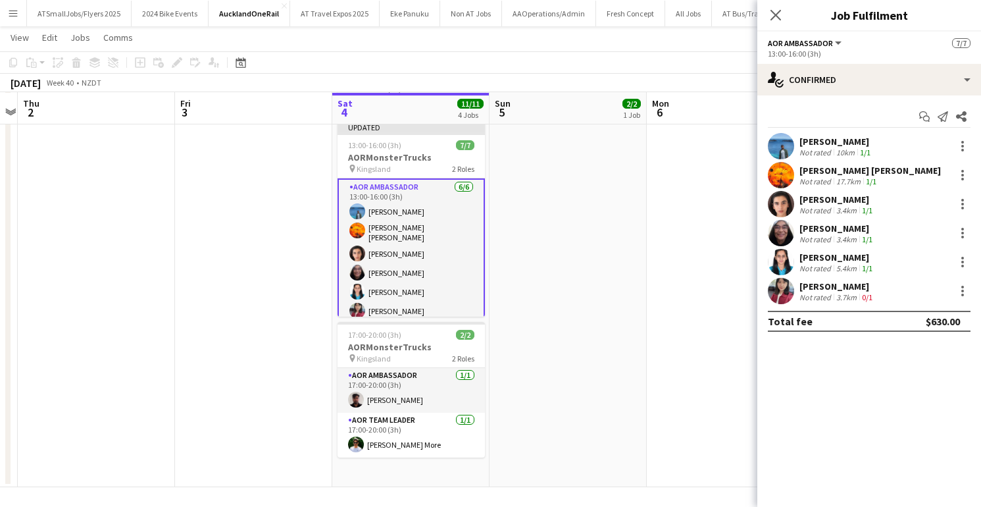
click at [784, 293] on app-user-avatar at bounding box center [781, 291] width 26 height 26
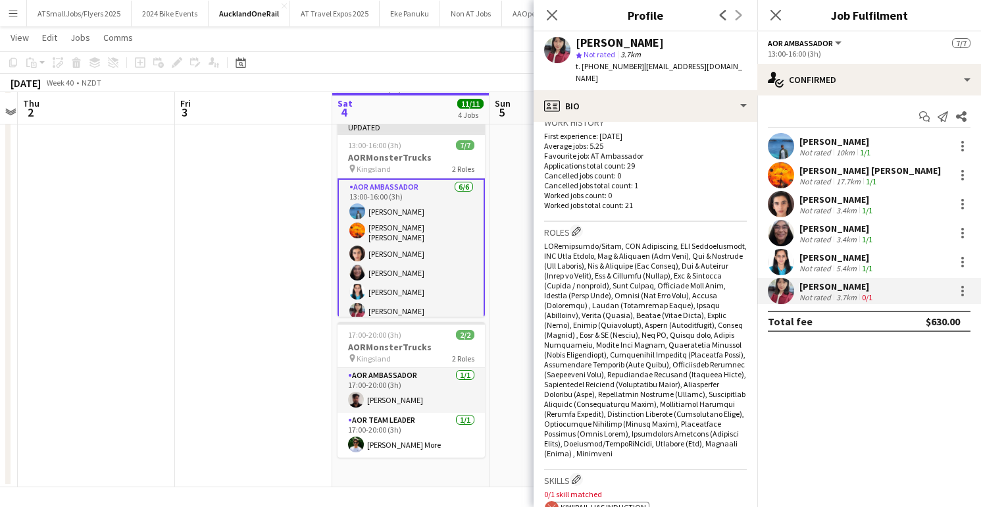
scroll to position [589, 0]
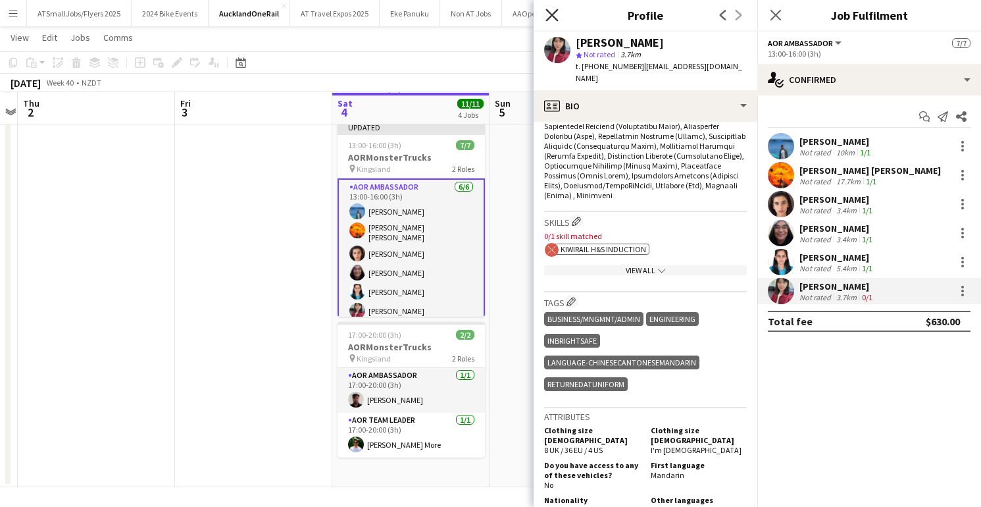
click at [552, 11] on icon "Close pop-in" at bounding box center [552, 15] width 13 height 13
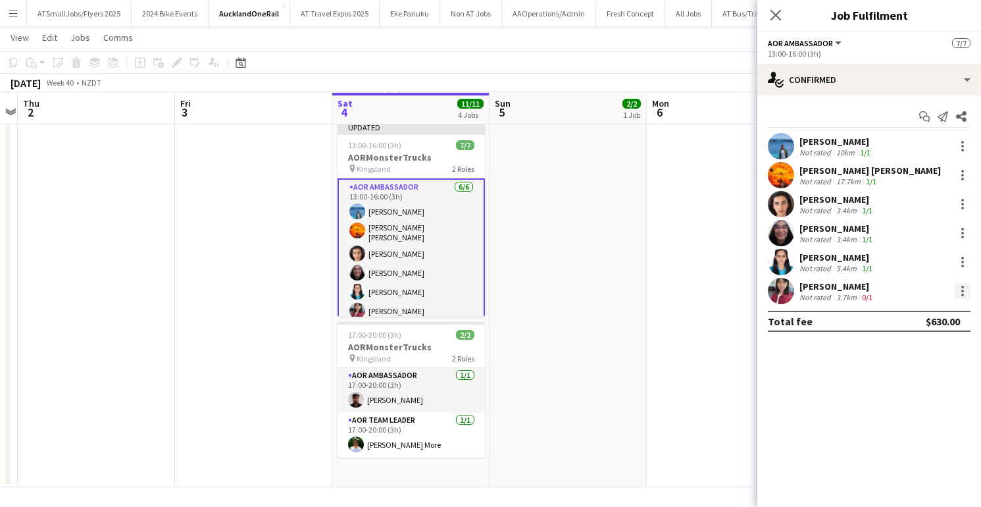
click at [965, 288] on div at bounding box center [963, 291] width 16 height 16
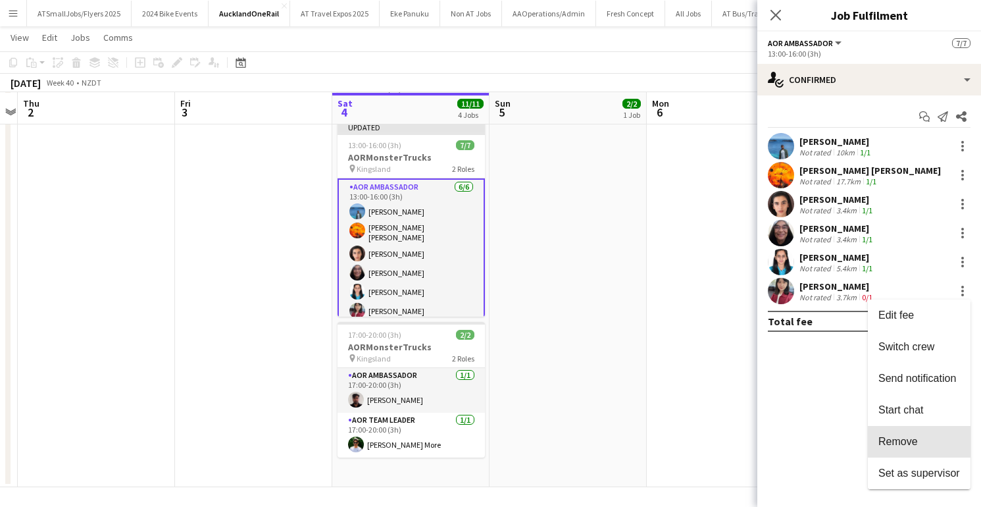
click at [915, 436] on span "Remove" at bounding box center [898, 441] width 39 height 11
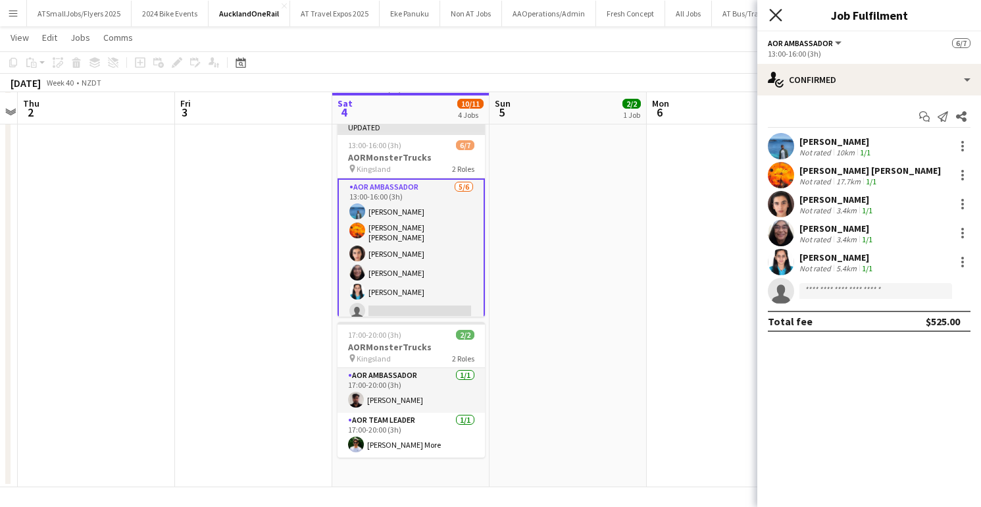
click at [777, 11] on icon "Close pop-in" at bounding box center [775, 15] width 13 height 13
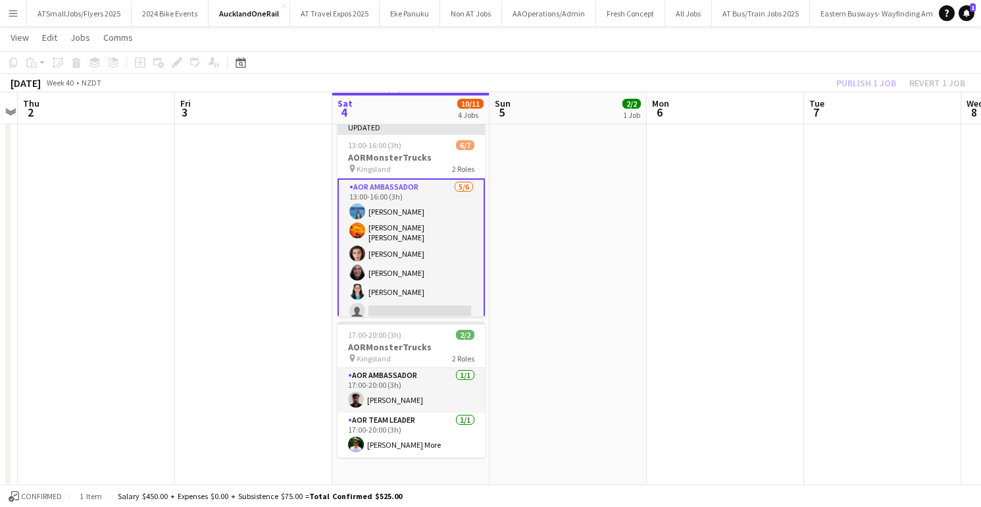
click at [12, 10] on app-icon "Menu" at bounding box center [13, 13] width 11 height 11
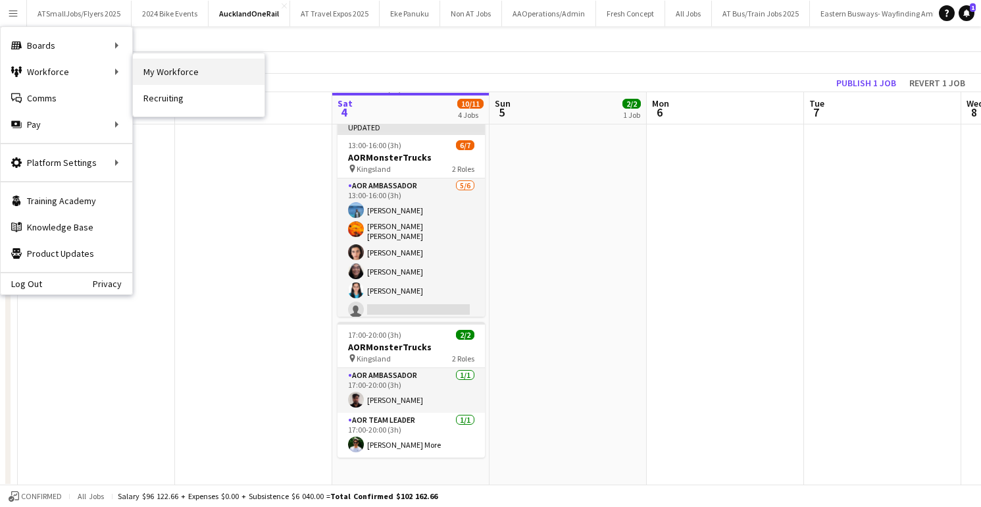
click at [159, 72] on link "My Workforce" at bounding box center [199, 72] width 132 height 26
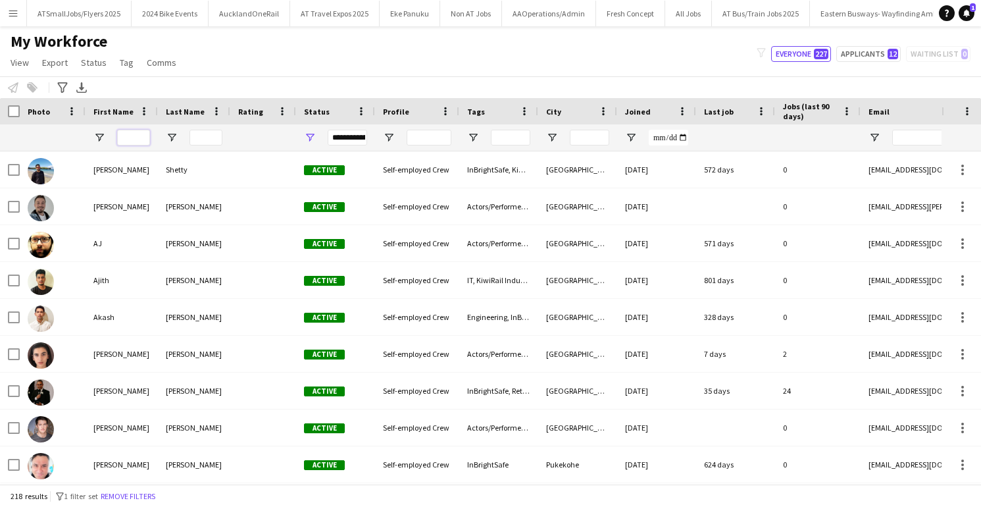
click at [144, 136] on input "First Name Filter Input" at bounding box center [133, 138] width 33 height 16
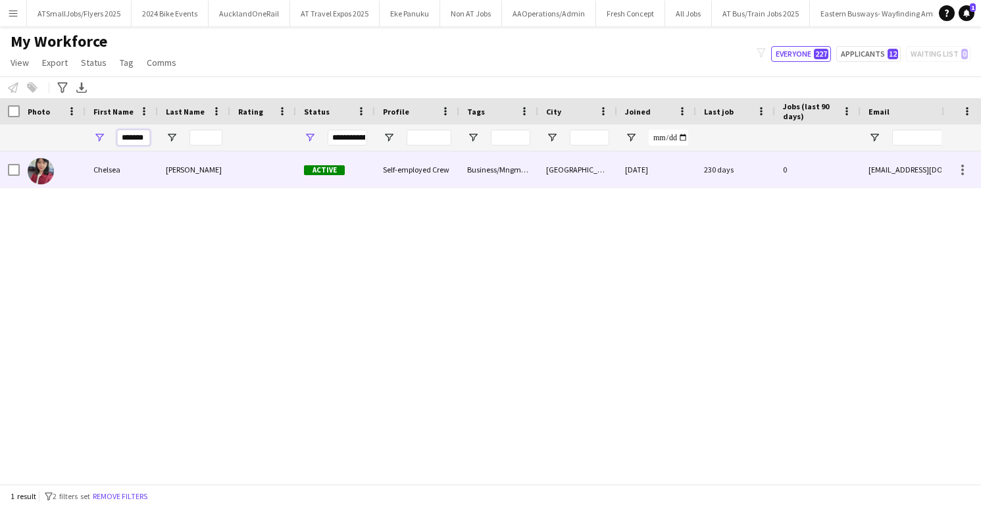
type input "*******"
click at [257, 165] on div at bounding box center [263, 169] width 66 height 36
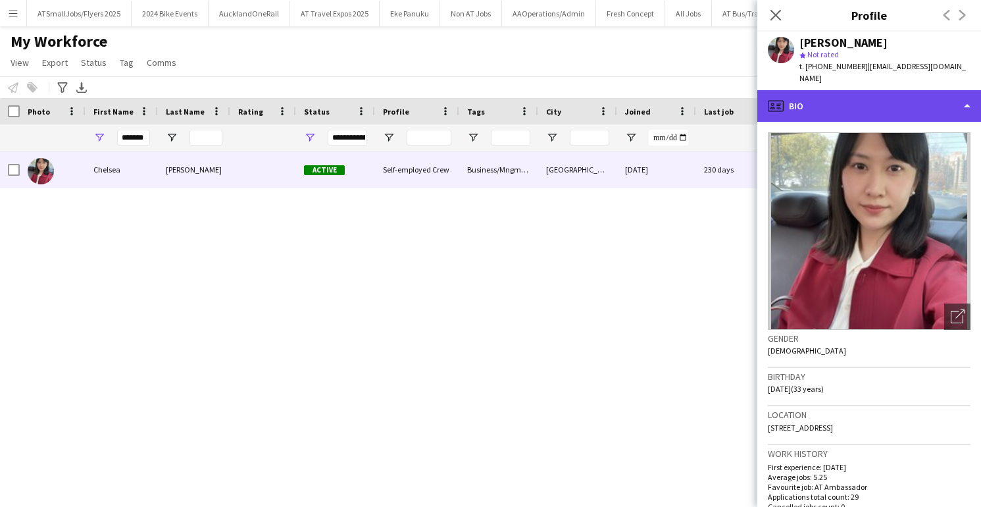
click at [899, 95] on div "profile Bio" at bounding box center [870, 106] width 224 height 32
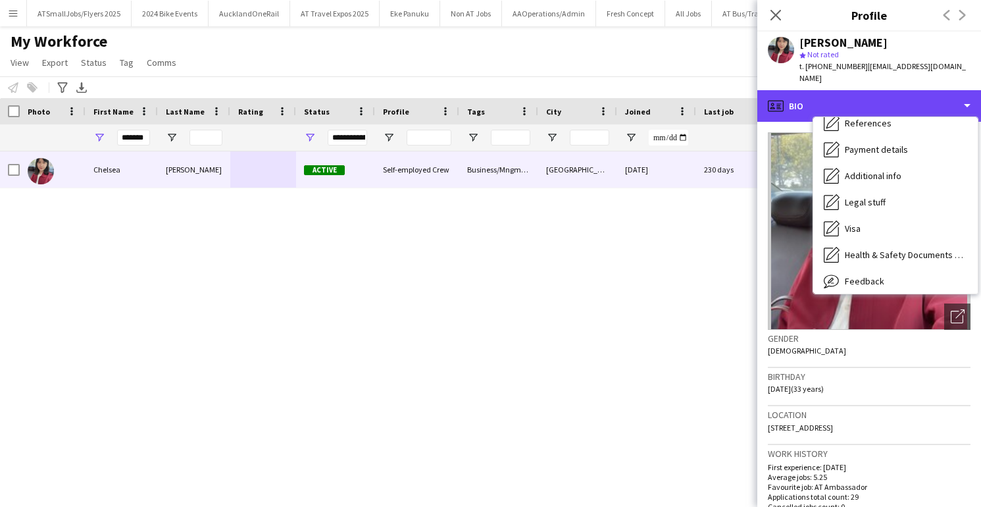
scroll to position [176, 0]
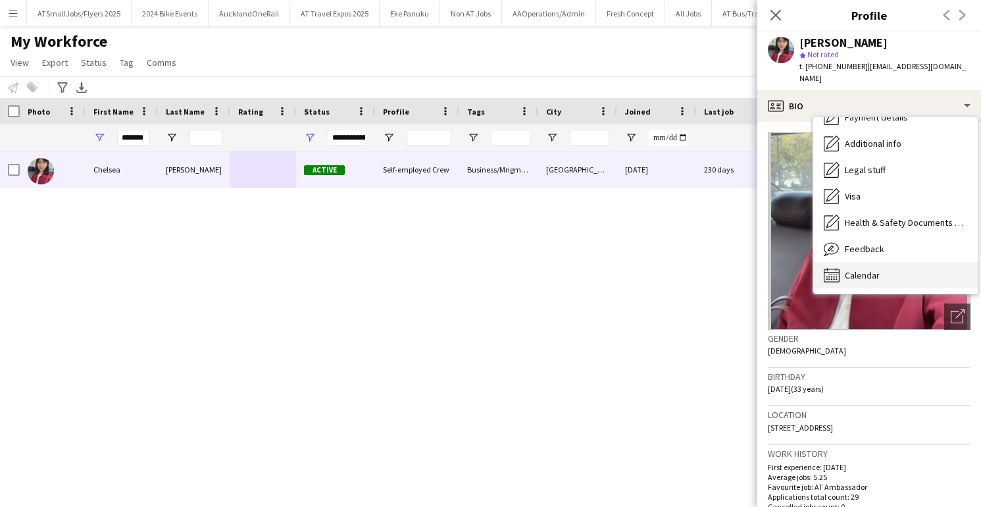
click at [878, 269] on span "Calendar" at bounding box center [862, 275] width 35 height 12
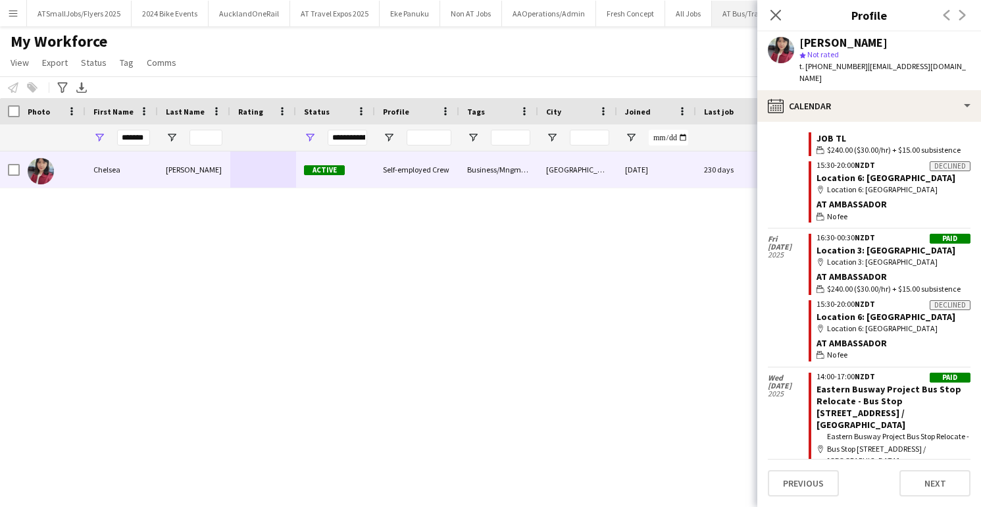
scroll to position [1394, 0]
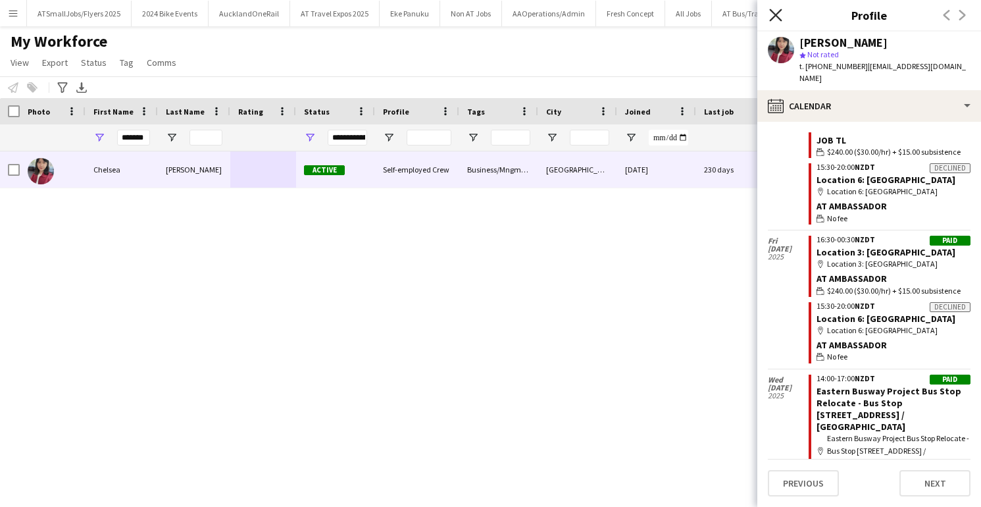
click at [776, 13] on icon "Close pop-in" at bounding box center [775, 15] width 13 height 13
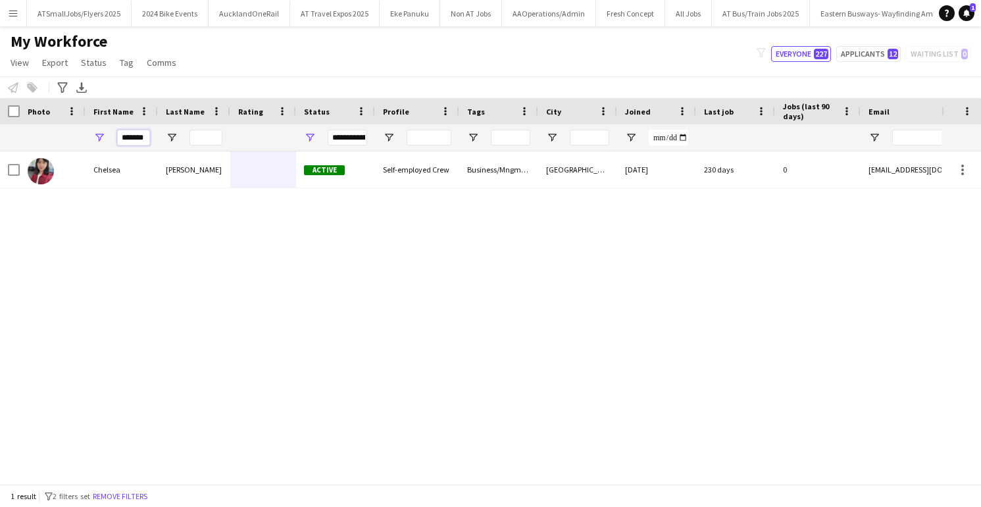
drag, startPoint x: 148, startPoint y: 136, endPoint x: 108, endPoint y: 136, distance: 40.2
click at [108, 136] on div "*******" at bounding box center [122, 137] width 72 height 26
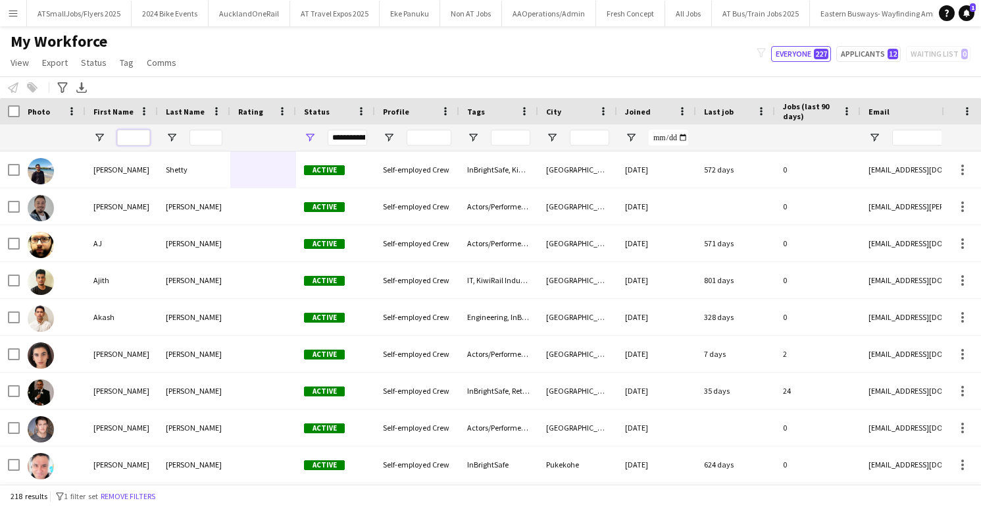
click at [132, 137] on input "First Name Filter Input" at bounding box center [133, 138] width 33 height 16
type input "*******"
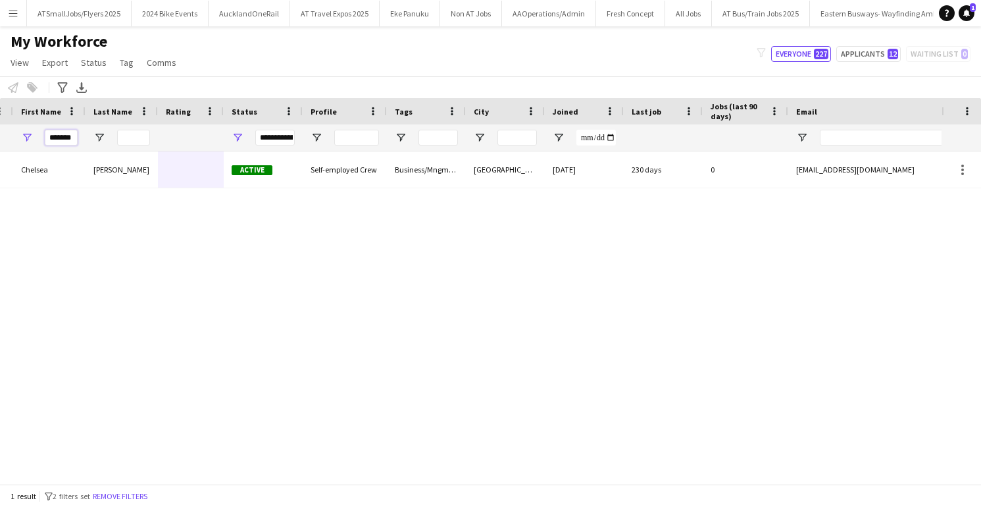
scroll to position [0, 0]
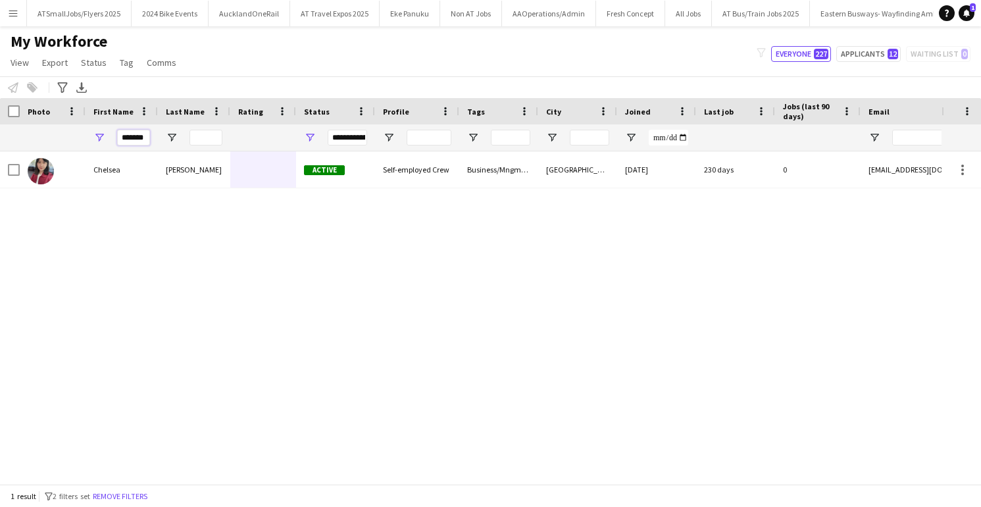
drag, startPoint x: 149, startPoint y: 138, endPoint x: 122, endPoint y: 136, distance: 27.1
click at [122, 136] on input "*******" at bounding box center [133, 138] width 33 height 16
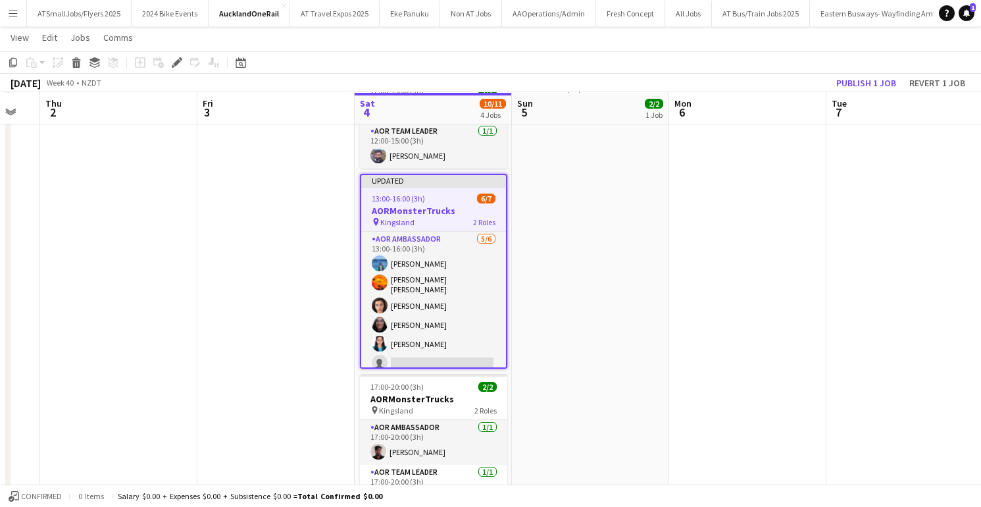
scroll to position [168, 0]
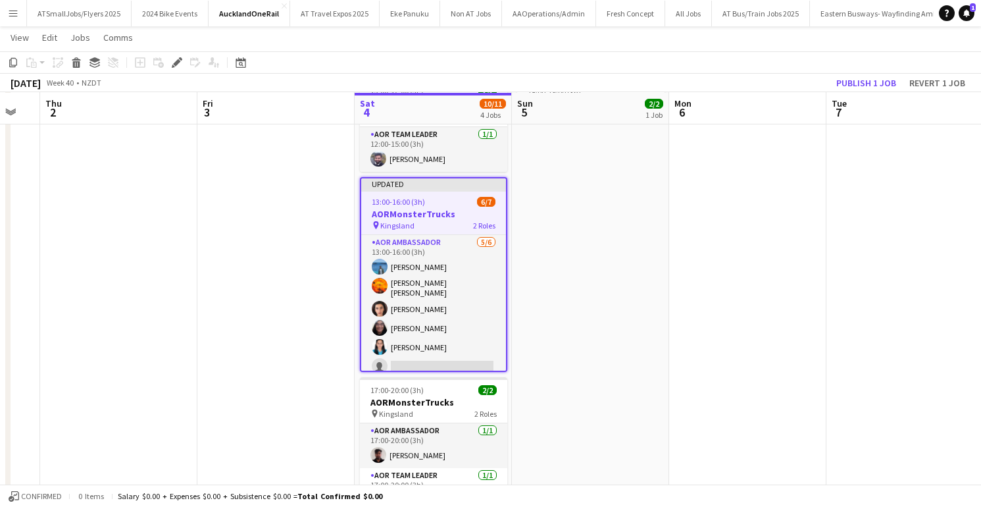
click at [442, 199] on div "13:00-16:00 (3h) 6/7" at bounding box center [433, 202] width 145 height 10
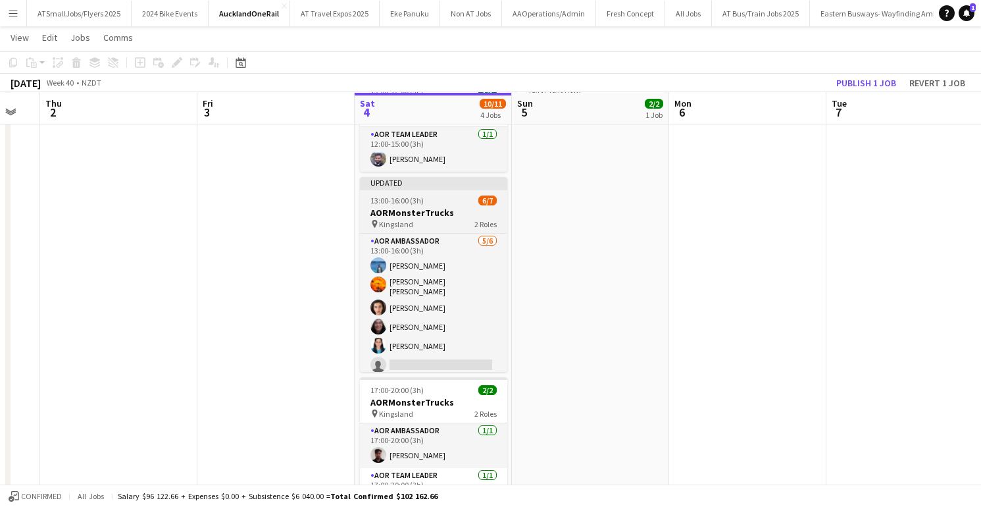
click at [460, 226] on div "pin Kingsland 2 Roles" at bounding box center [433, 224] width 147 height 11
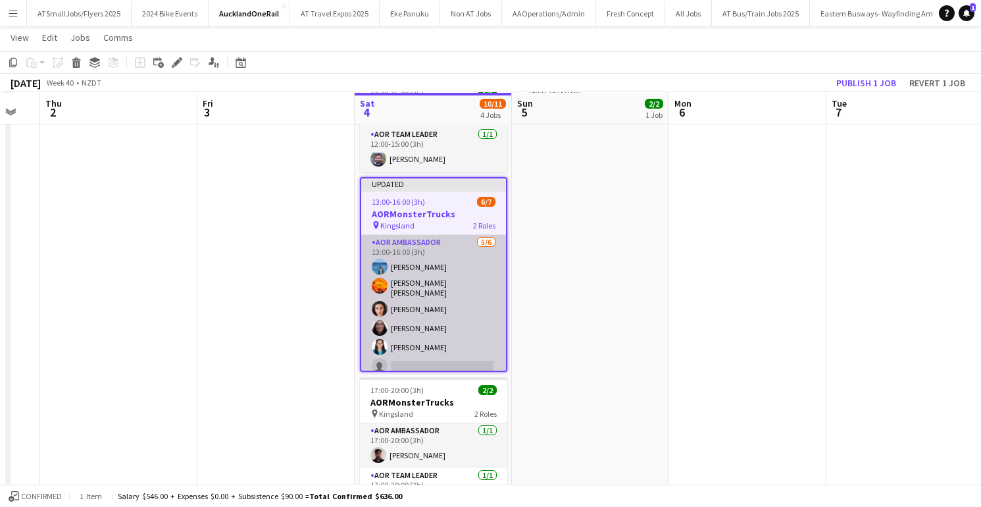
click at [448, 267] on app-card-role "AOR Ambassador [DATE] 13:00-16:00 (3h) [PERSON_NAME] [PERSON_NAME] Wu [PERSON_N…" at bounding box center [433, 307] width 145 height 144
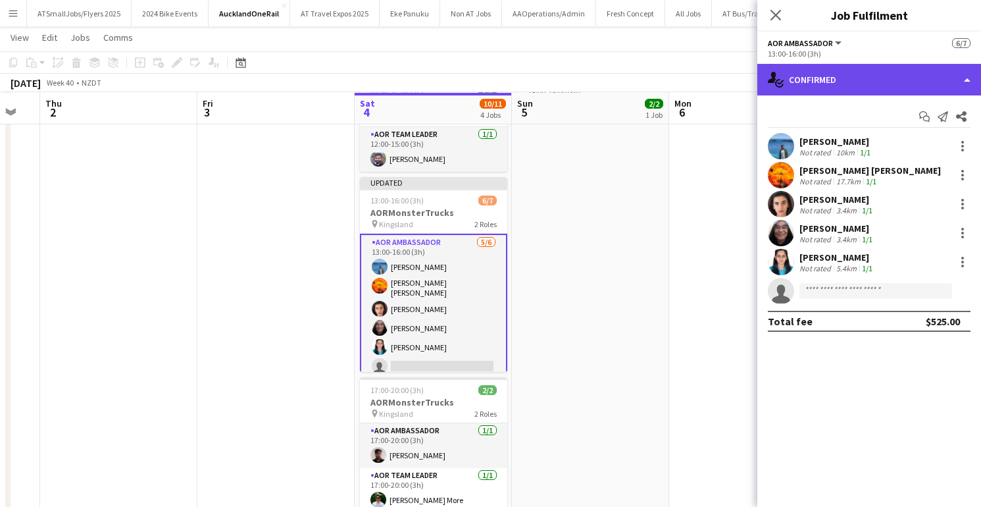
click at [897, 78] on div "single-neutral-actions-check-2 Confirmed" at bounding box center [870, 80] width 224 height 32
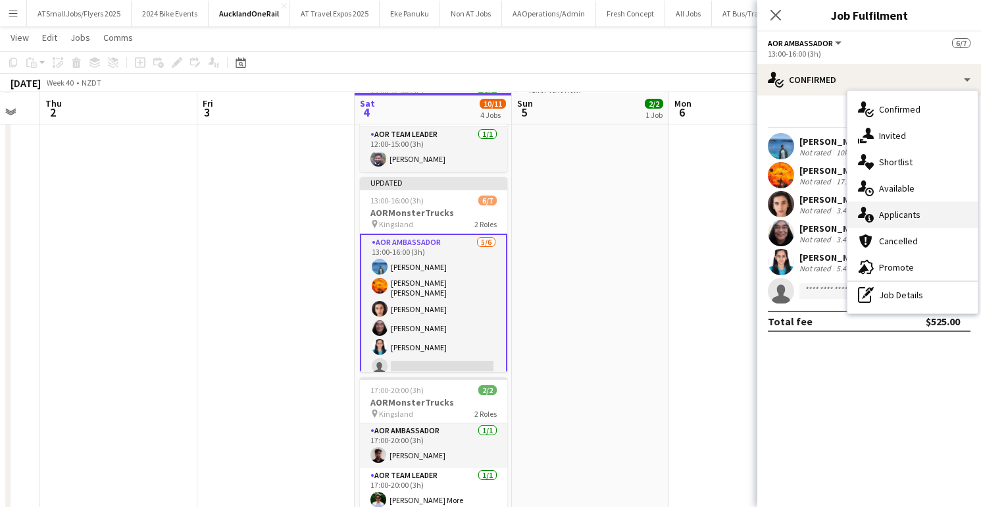
click at [889, 216] on span "Applicants" at bounding box center [899, 215] width 41 height 12
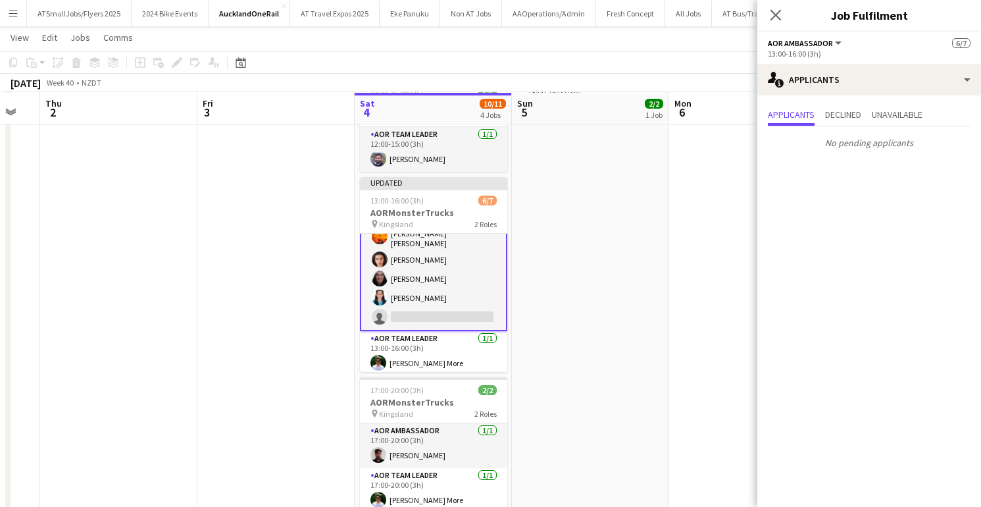
scroll to position [225, 0]
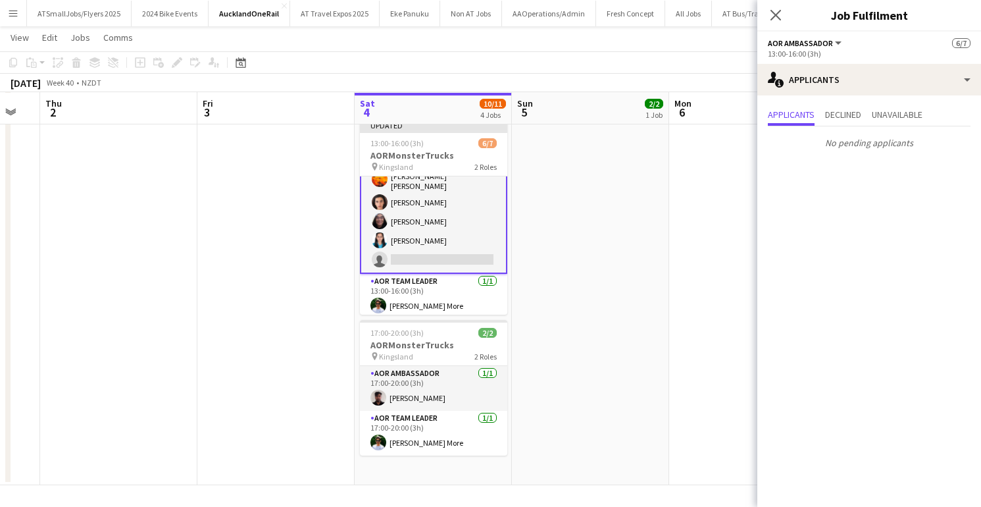
click at [455, 203] on app-card-role "AOR Ambassador [DATE] 13:00-16:00 (3h) [PERSON_NAME] [PERSON_NAME] Wu [PERSON_N…" at bounding box center [433, 200] width 147 height 147
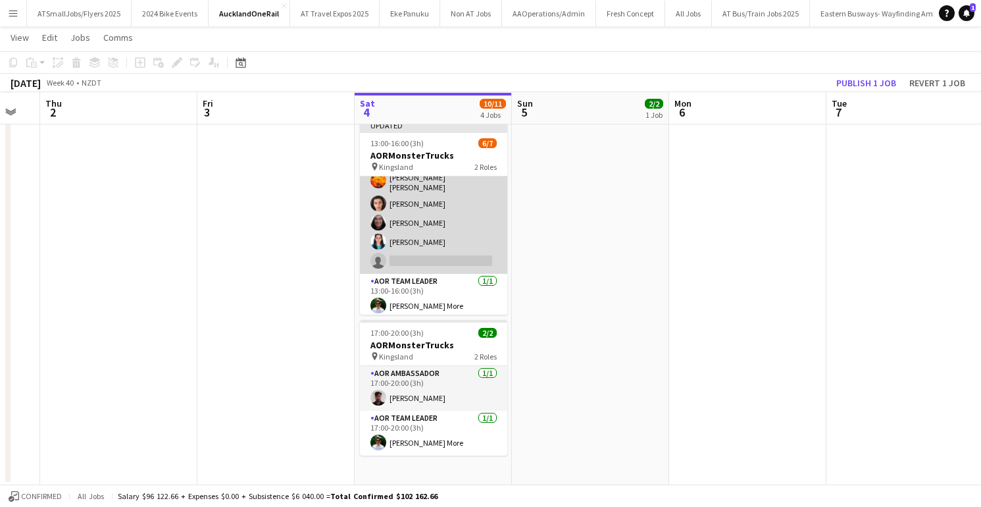
scroll to position [0, 0]
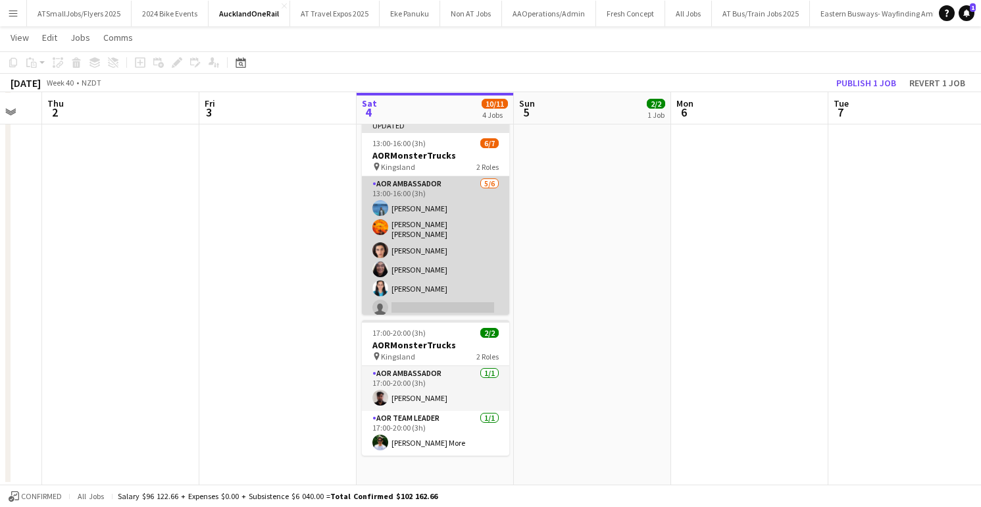
click at [457, 217] on app-card-role "AOR Ambassador [DATE] 13:00-16:00 (3h) [PERSON_NAME] [PERSON_NAME] Wu [PERSON_N…" at bounding box center [435, 248] width 147 height 144
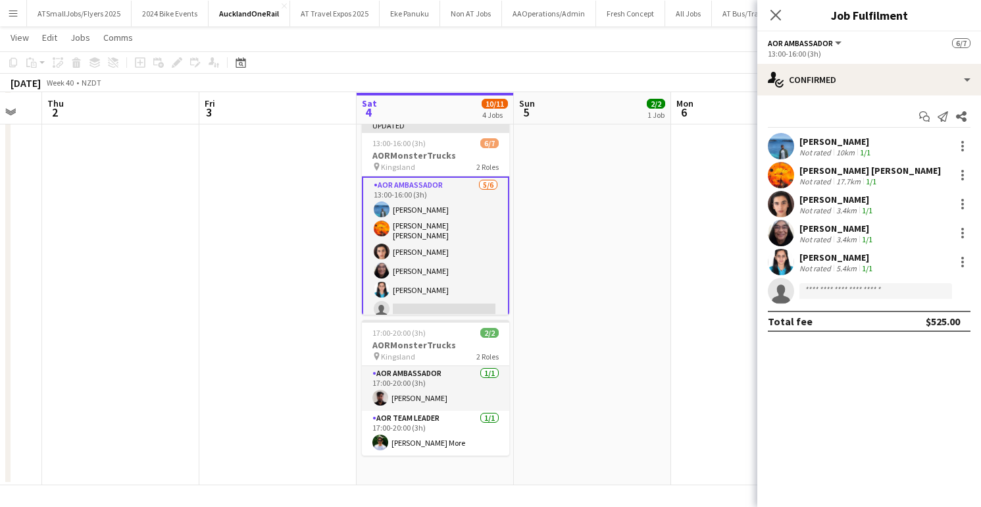
scroll to position [0, 430]
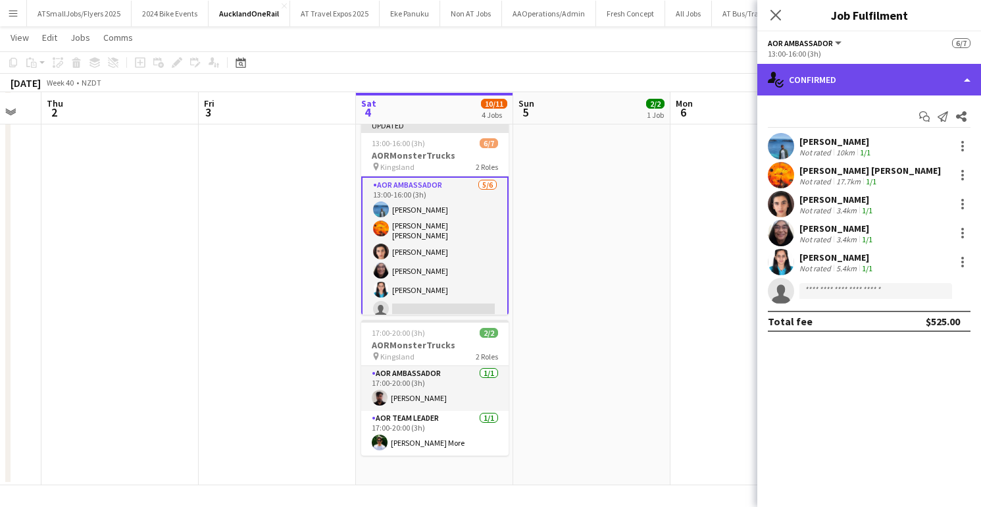
click at [868, 84] on div "single-neutral-actions-check-2 Confirmed" at bounding box center [870, 80] width 224 height 32
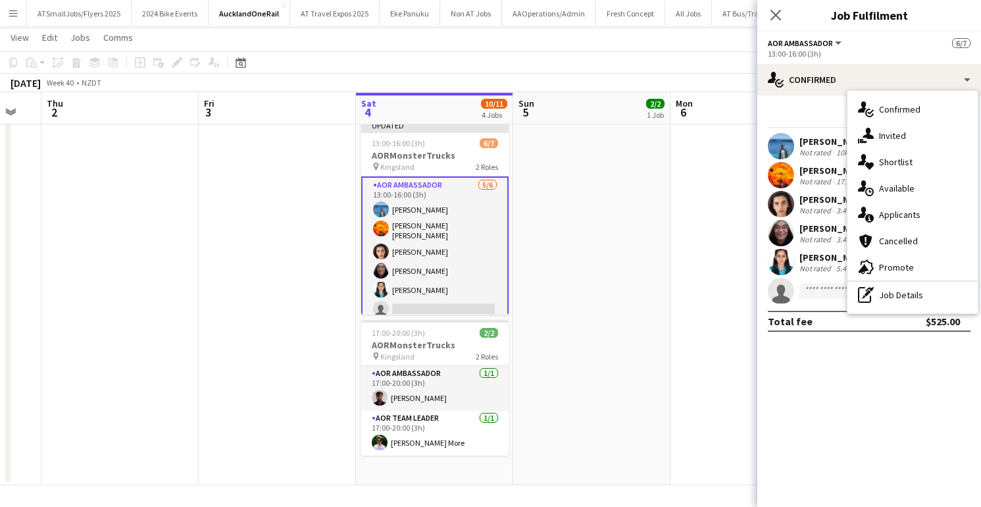
click at [908, 212] on span "Applicants" at bounding box center [899, 215] width 41 height 12
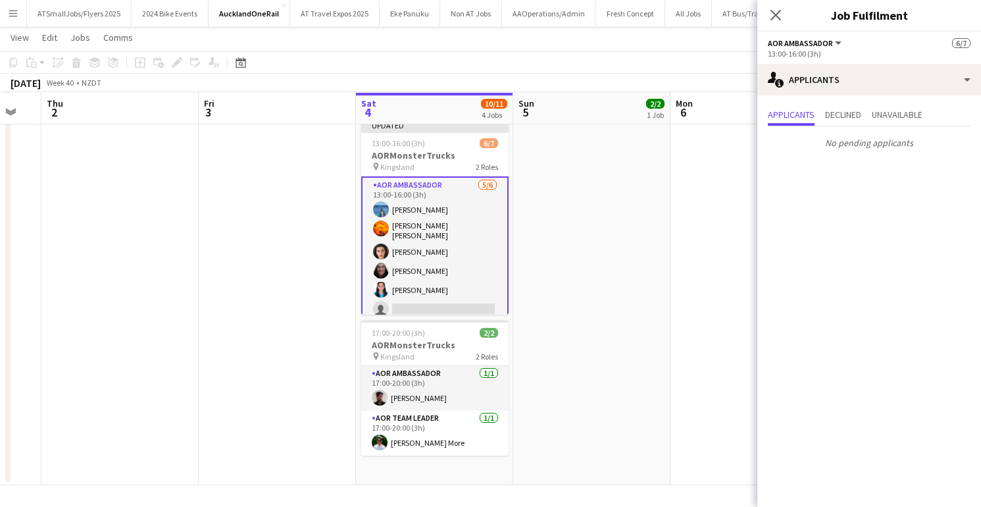
click at [421, 303] on app-card-role "AOR Ambassador [DATE] 13:00-16:00 (3h) [PERSON_NAME] [PERSON_NAME] Wu [PERSON_N…" at bounding box center [434, 249] width 147 height 147
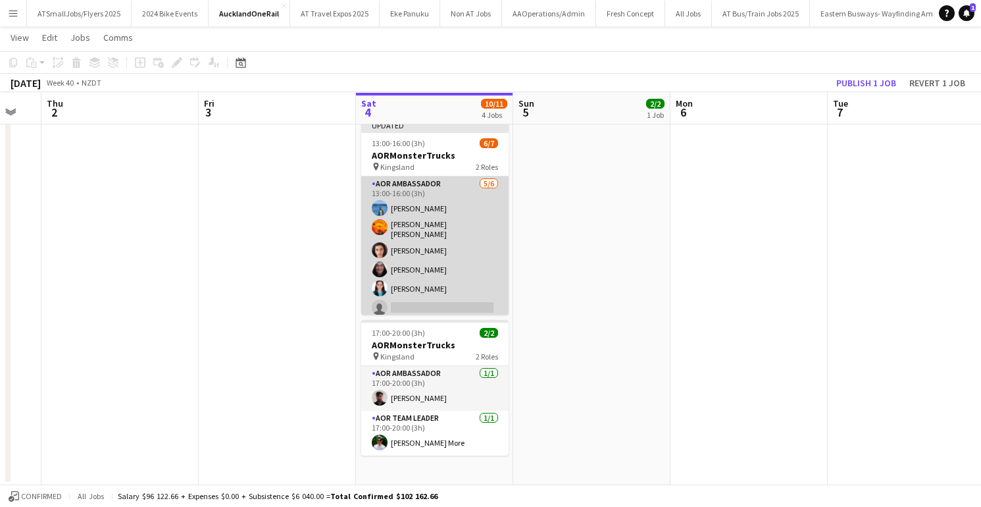
click at [449, 299] on app-card-role "AOR Ambassador [DATE] 13:00-16:00 (3h) [PERSON_NAME] [PERSON_NAME] Wu [PERSON_N…" at bounding box center [434, 248] width 147 height 144
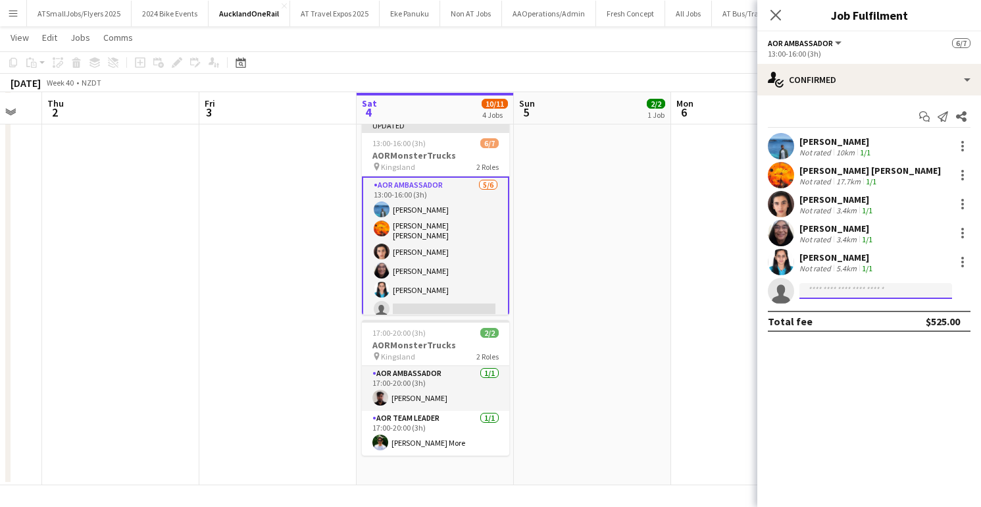
click at [828, 290] on input at bounding box center [876, 291] width 153 height 16
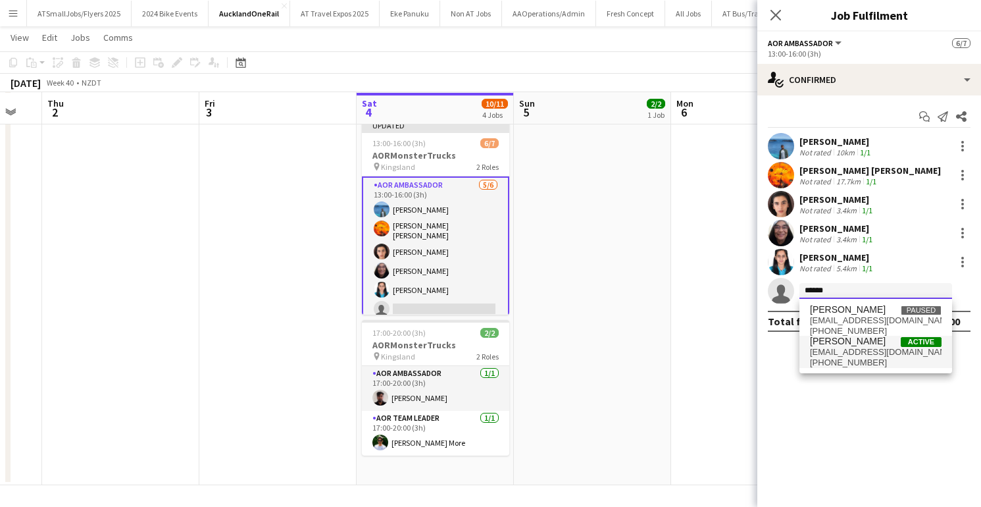
type input "******"
click at [862, 347] on span "[EMAIL_ADDRESS][DOMAIN_NAME]" at bounding box center [876, 352] width 132 height 11
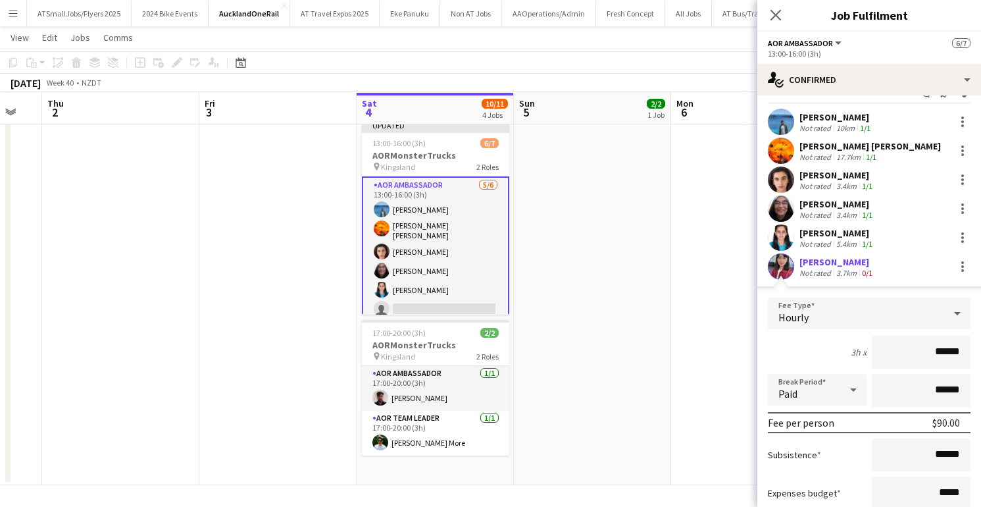
scroll to position [29, 0]
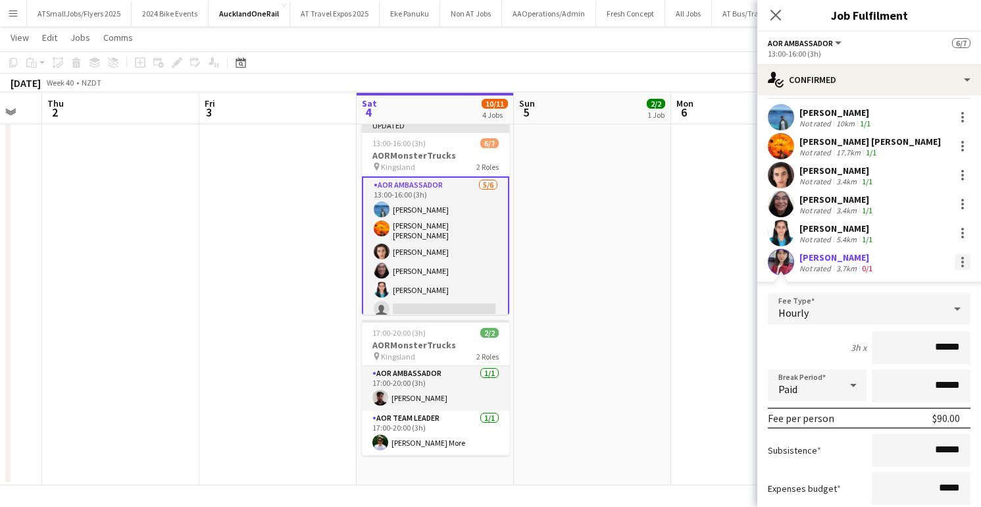
click at [963, 260] on div at bounding box center [963, 262] width 16 height 16
click at [819, 346] on div at bounding box center [490, 253] width 981 height 507
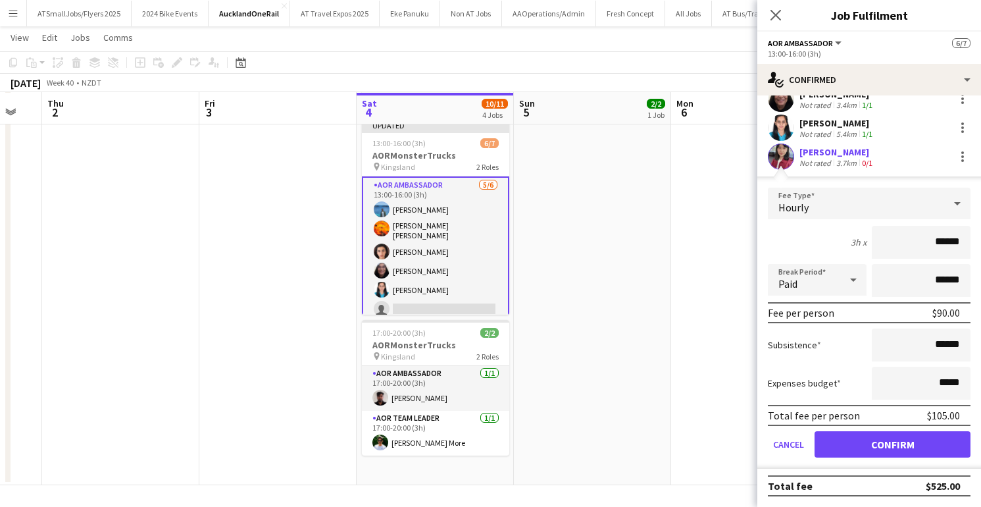
scroll to position [134, 0]
click at [891, 442] on button "Confirm" at bounding box center [893, 445] width 156 height 26
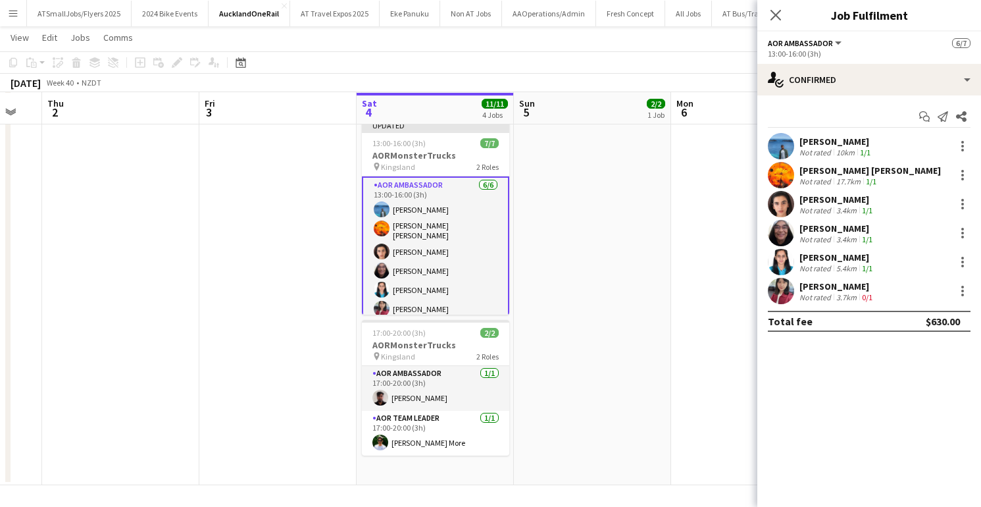
scroll to position [0, 0]
click at [773, 11] on icon "Close pop-in" at bounding box center [775, 15] width 13 height 13
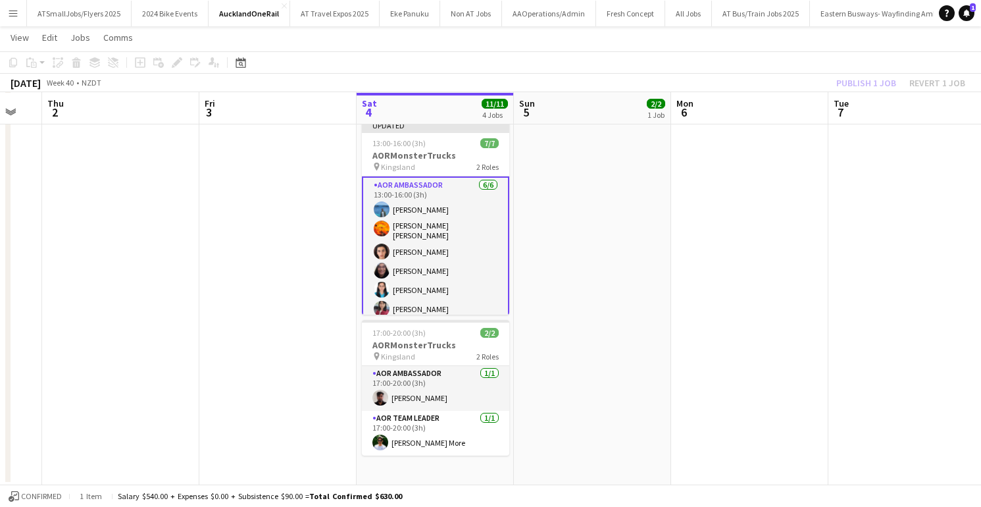
click at [478, 250] on app-card-role "AOR Ambassador [DATE] 13:00-16:00 (3h) [PERSON_NAME] [PERSON_NAME] Wu [PERSON_N…" at bounding box center [435, 249] width 147 height 147
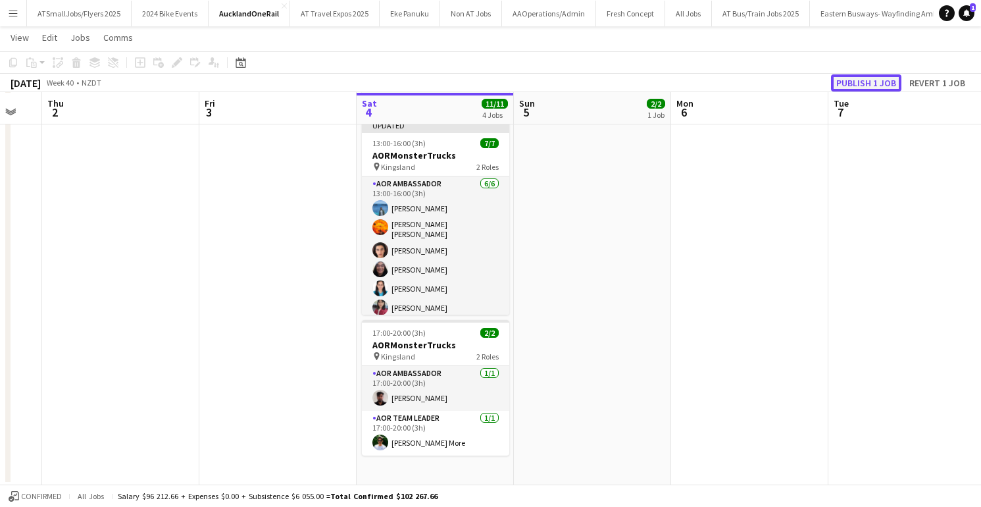
click at [866, 80] on button "Publish 1 job" at bounding box center [866, 82] width 70 height 17
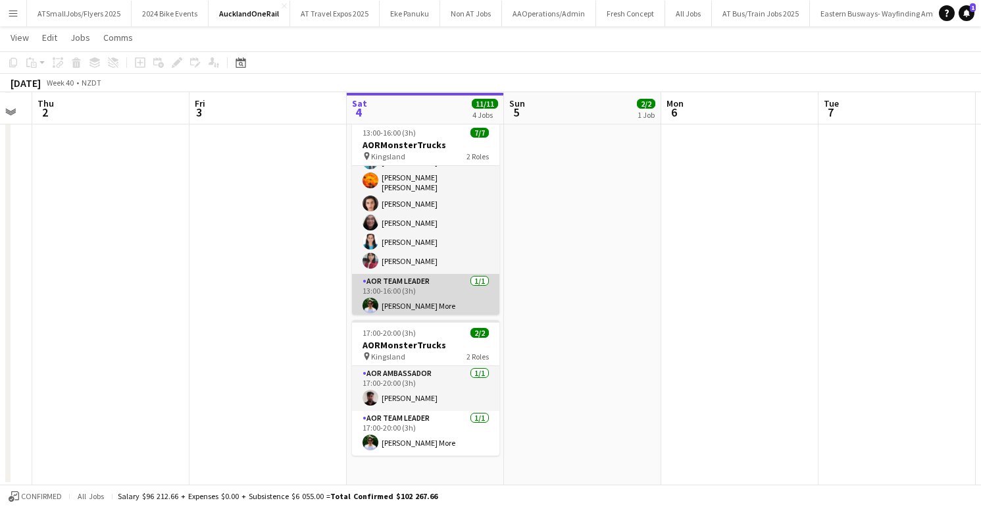
scroll to position [0, 440]
click at [373, 300] on app-user-avatar at bounding box center [370, 306] width 16 height 16
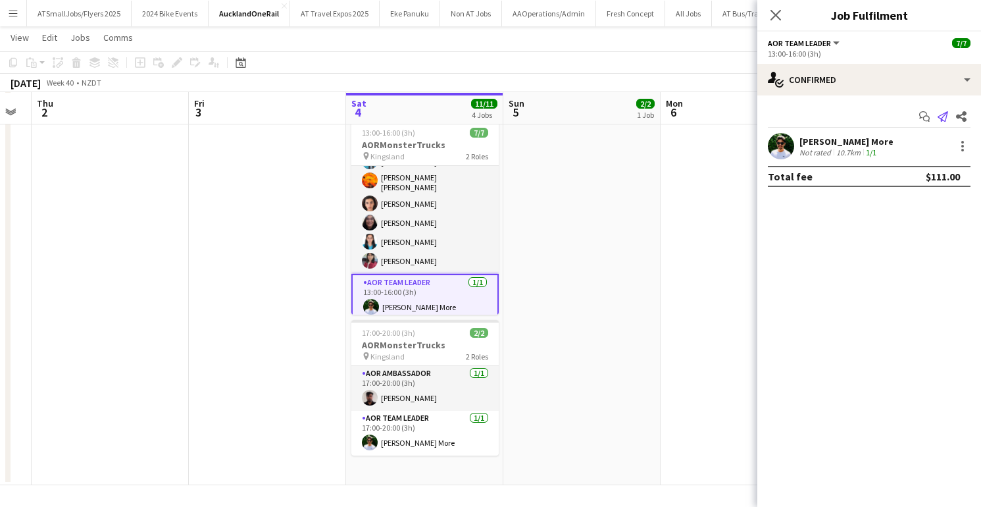
click at [945, 114] on icon "Send notification" at bounding box center [943, 116] width 11 height 11
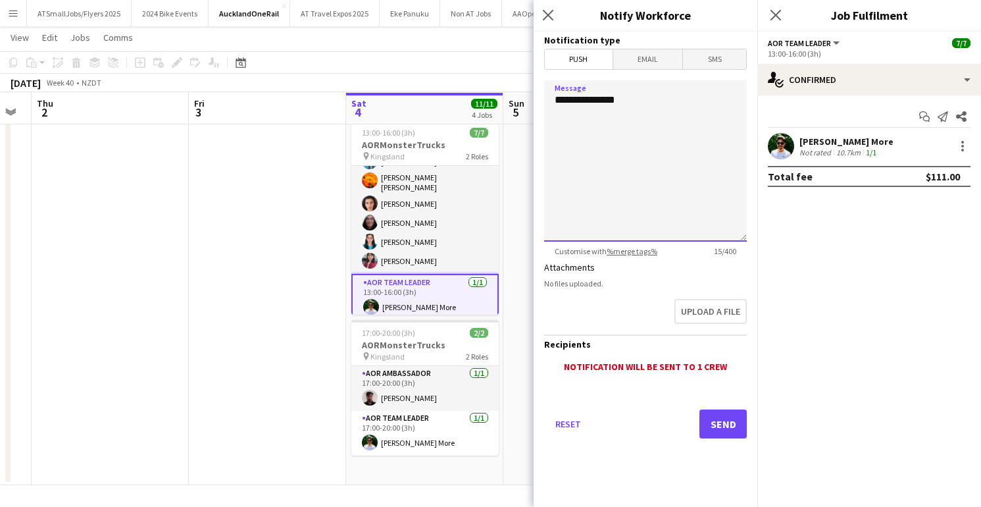
click at [565, 99] on textarea "**********" at bounding box center [645, 160] width 203 height 161
click at [701, 106] on textarea "**********" at bounding box center [645, 160] width 203 height 161
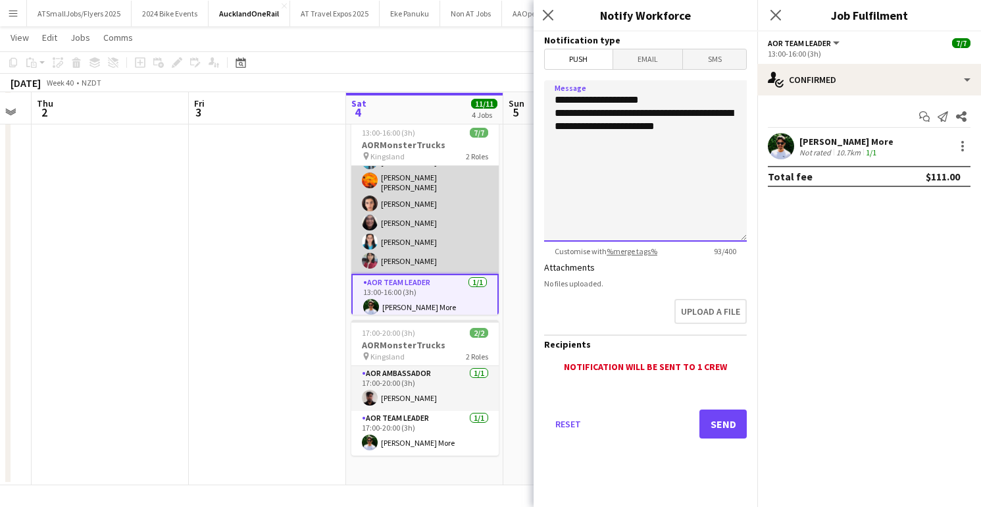
scroll to position [0, 0]
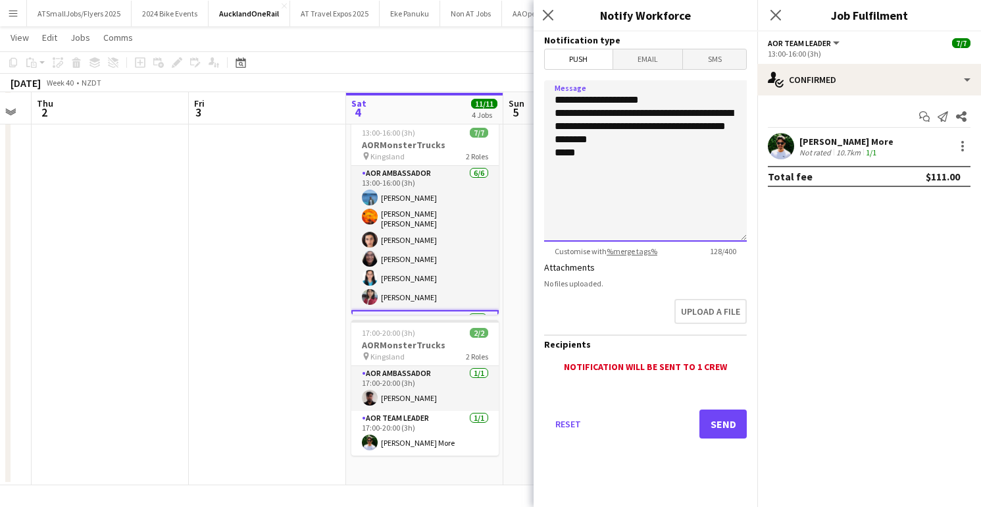
click at [653, 140] on textarea "**********" at bounding box center [645, 160] width 203 height 161
type textarea "**********"
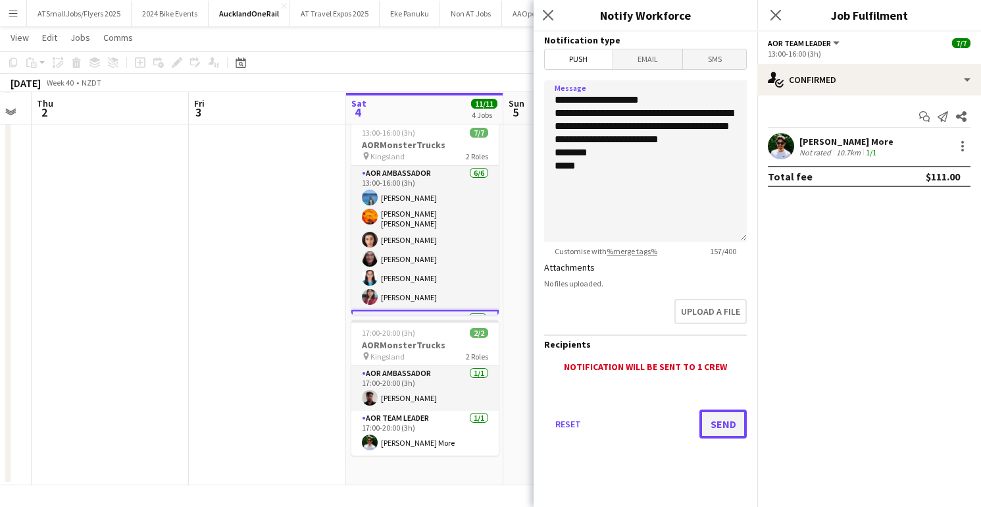
click at [725, 424] on button "Send" at bounding box center [723, 423] width 47 height 29
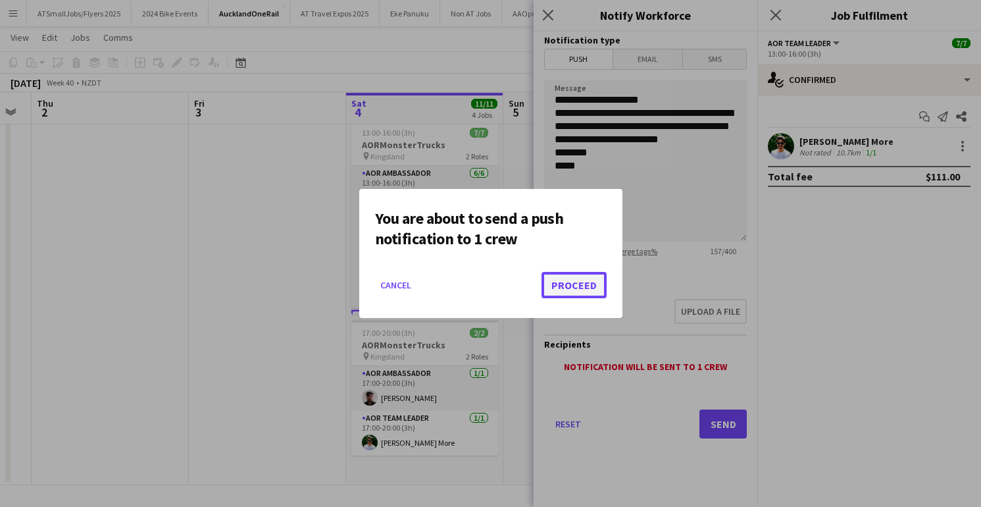
click at [578, 284] on button "Proceed" at bounding box center [574, 285] width 65 height 26
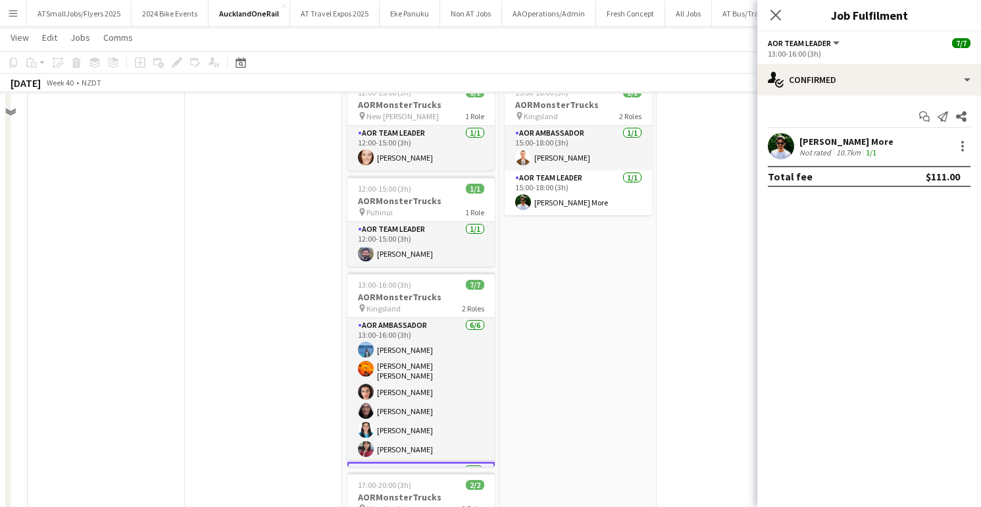
scroll to position [88, 0]
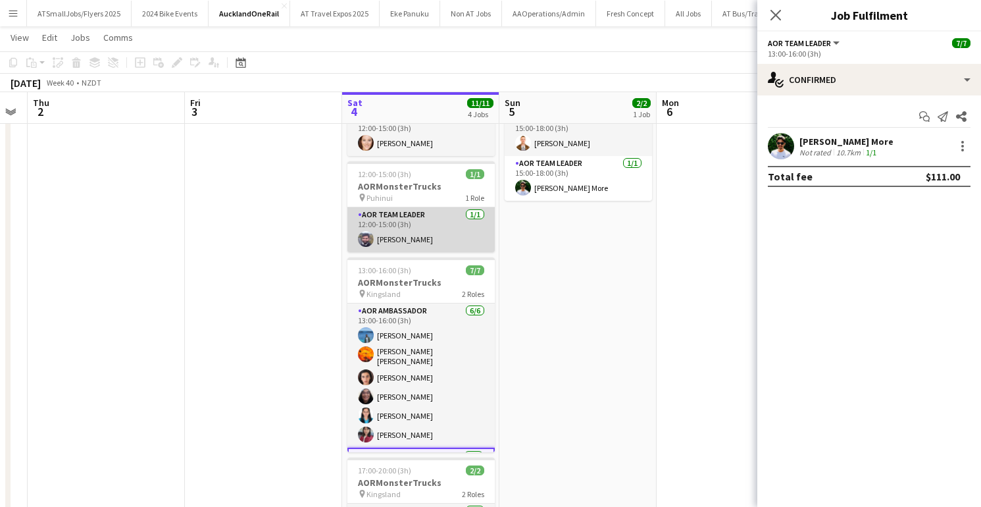
click at [363, 239] on app-user-avatar at bounding box center [366, 239] width 16 height 16
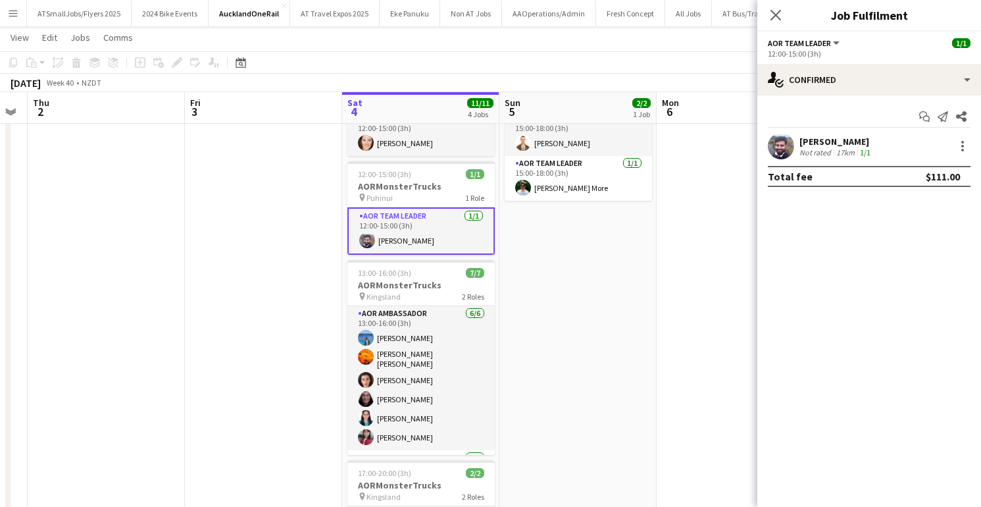
click at [779, 149] on app-user-avatar at bounding box center [781, 146] width 26 height 26
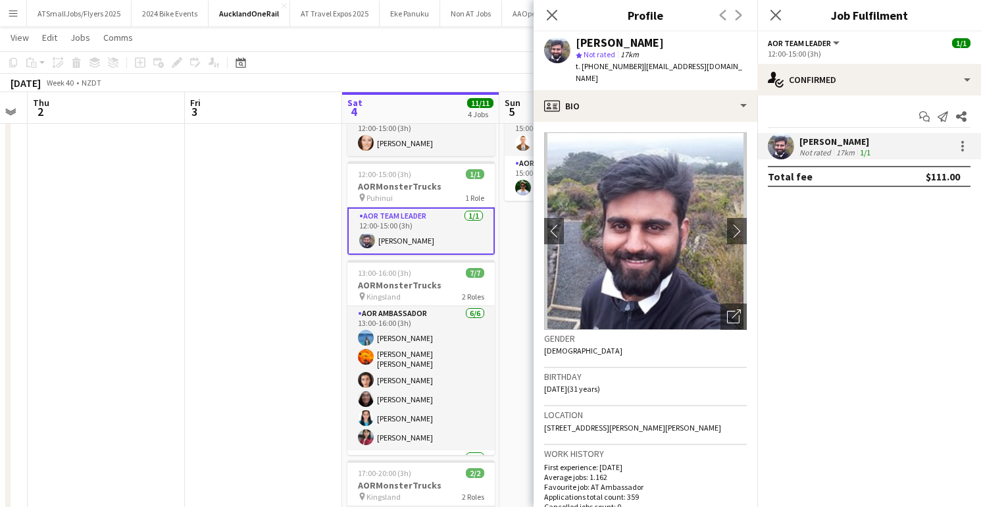
drag, startPoint x: 555, startPoint y: 13, endPoint x: 789, endPoint y: 9, distance: 234.4
click at [557, 12] on icon "Close pop-in" at bounding box center [552, 15] width 11 height 11
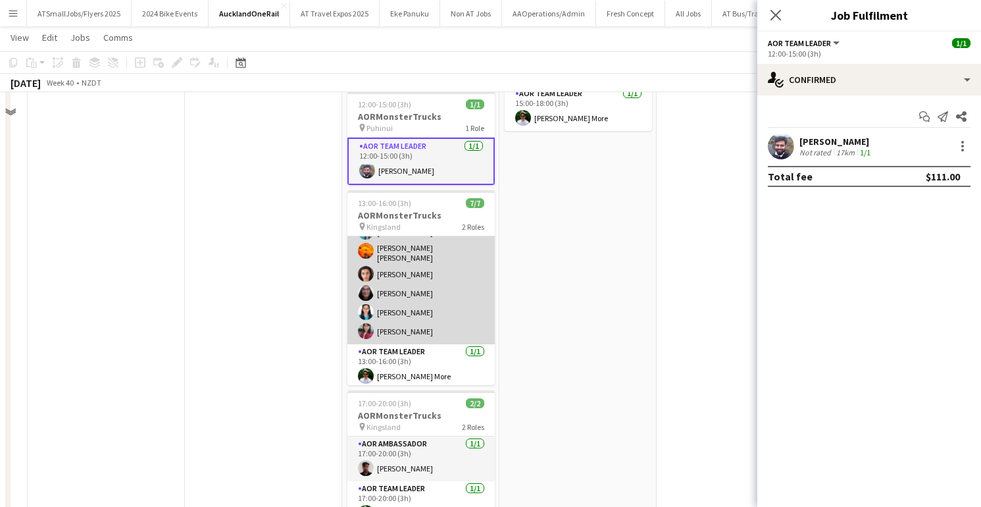
scroll to position [225, 0]
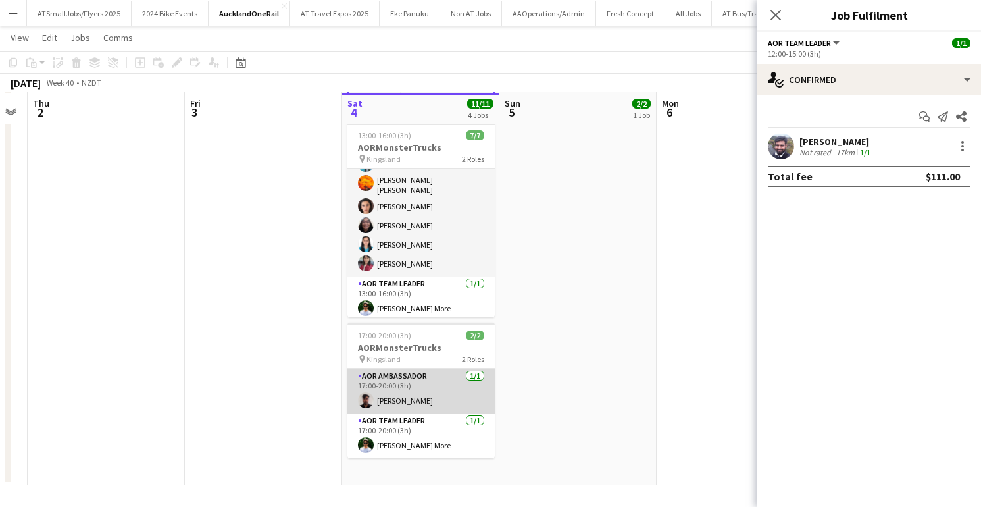
click at [369, 401] on app-user-avatar at bounding box center [366, 400] width 16 height 16
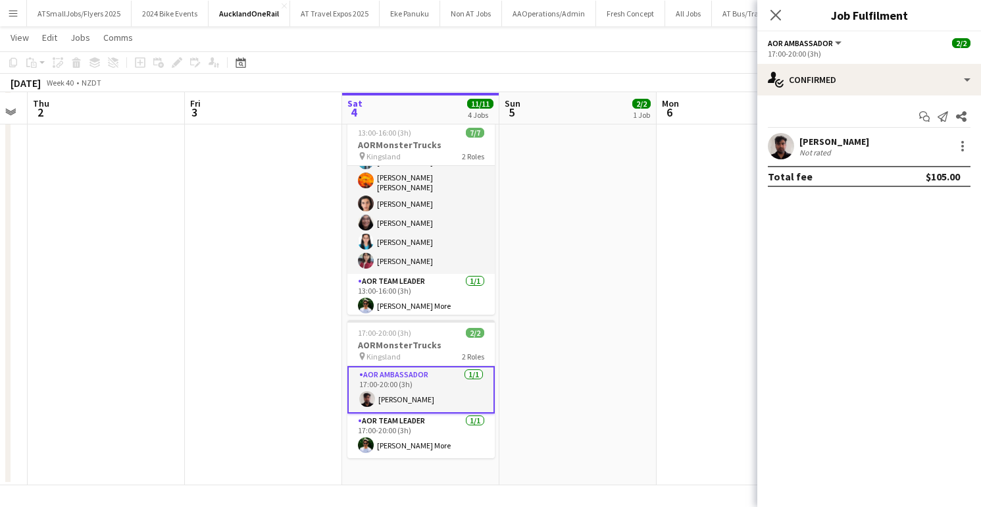
scroll to position [0, 445]
click at [777, 142] on app-user-avatar at bounding box center [781, 146] width 26 height 26
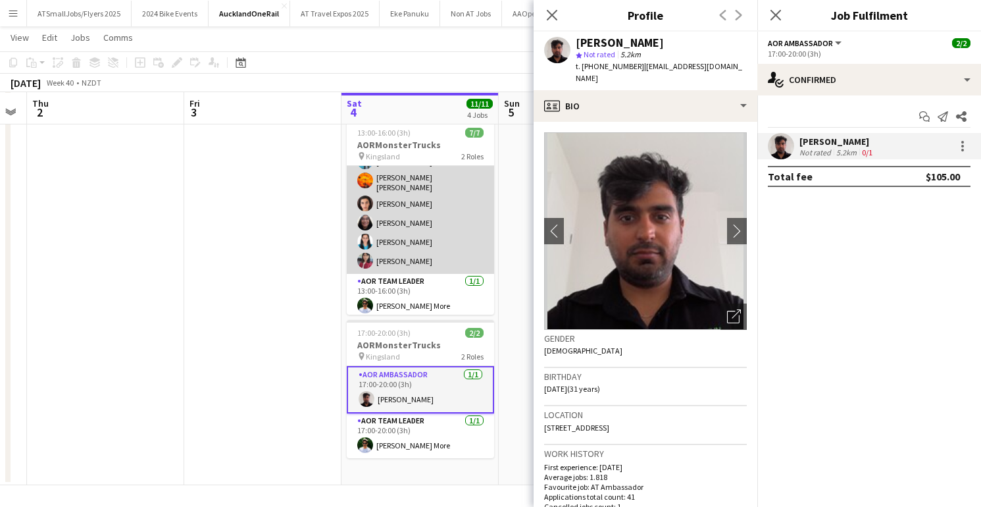
click at [363, 215] on app-user-avatar at bounding box center [365, 223] width 16 height 16
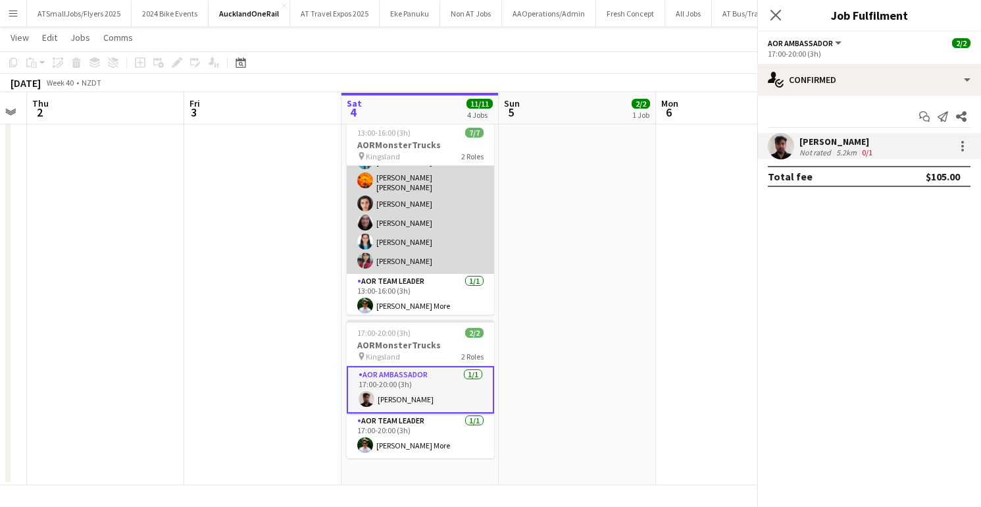
scroll to position [38, 0]
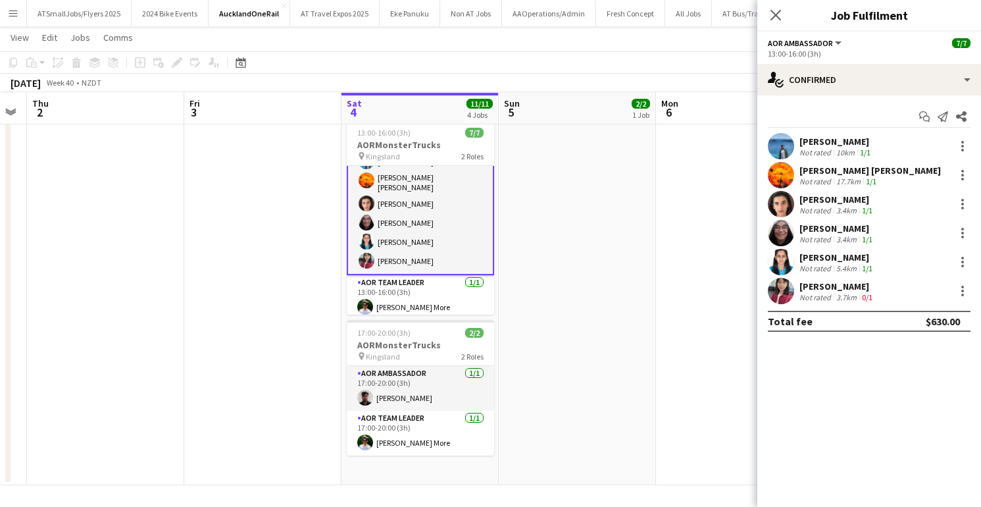
click at [783, 229] on app-user-avatar at bounding box center [781, 233] width 26 height 26
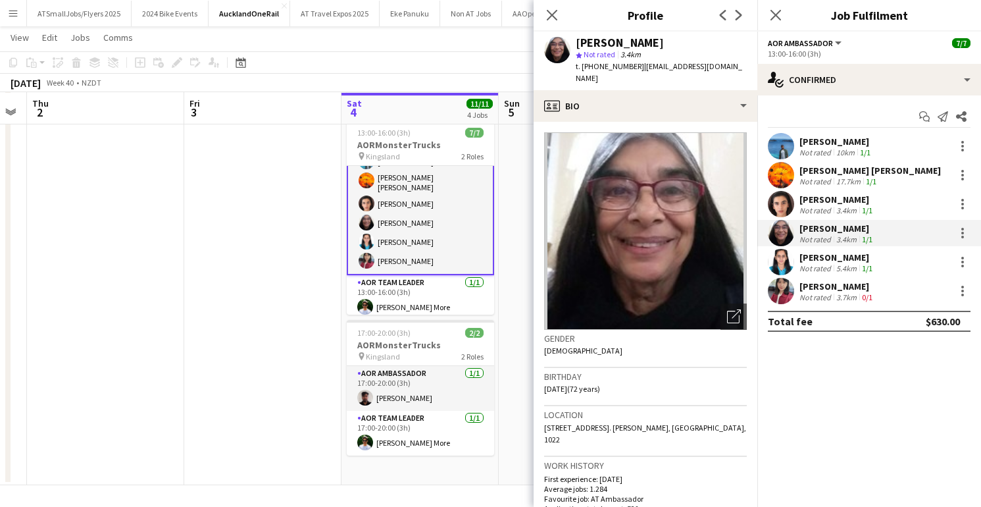
scroll to position [0, 0]
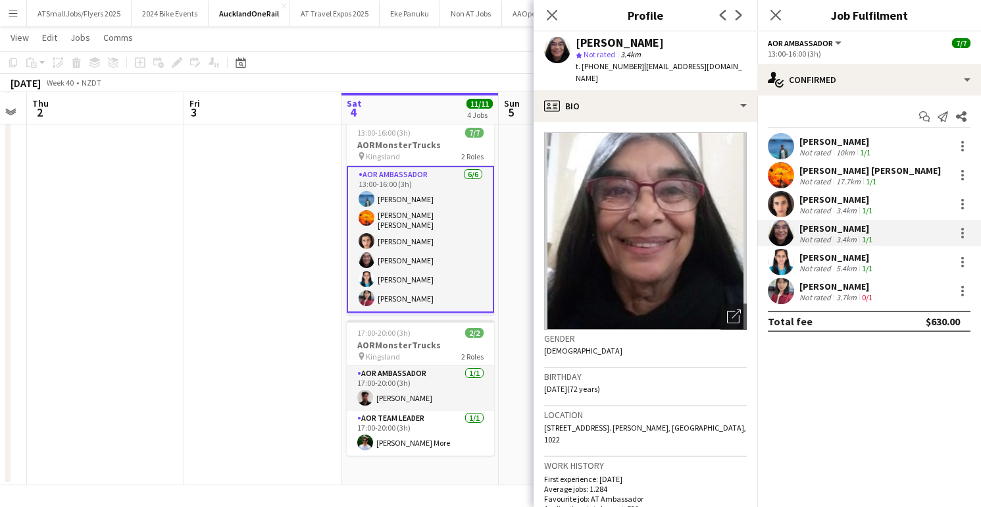
click at [363, 214] on app-user-avatar at bounding box center [367, 218] width 16 height 16
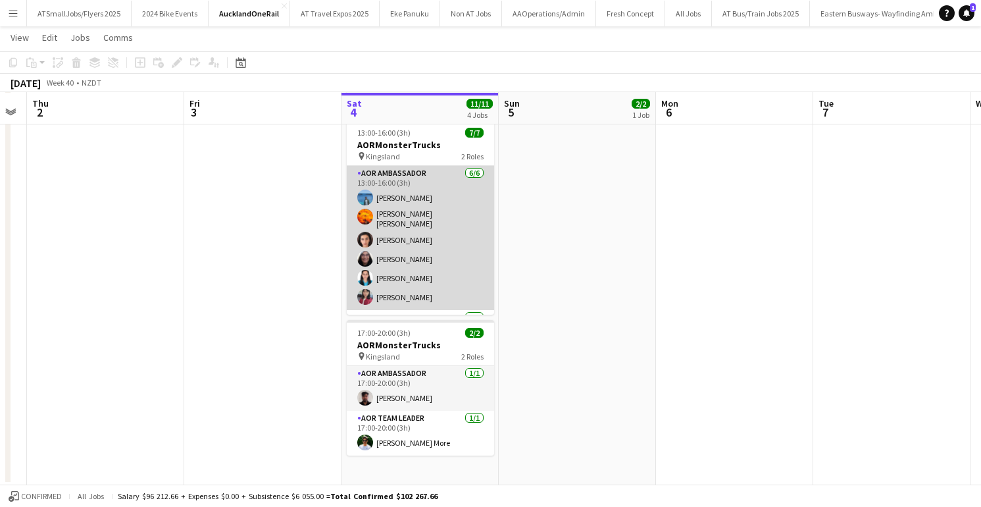
drag, startPoint x: 364, startPoint y: 215, endPoint x: 375, endPoint y: 214, distance: 11.2
click at [364, 215] on app-user-avatar at bounding box center [365, 217] width 16 height 16
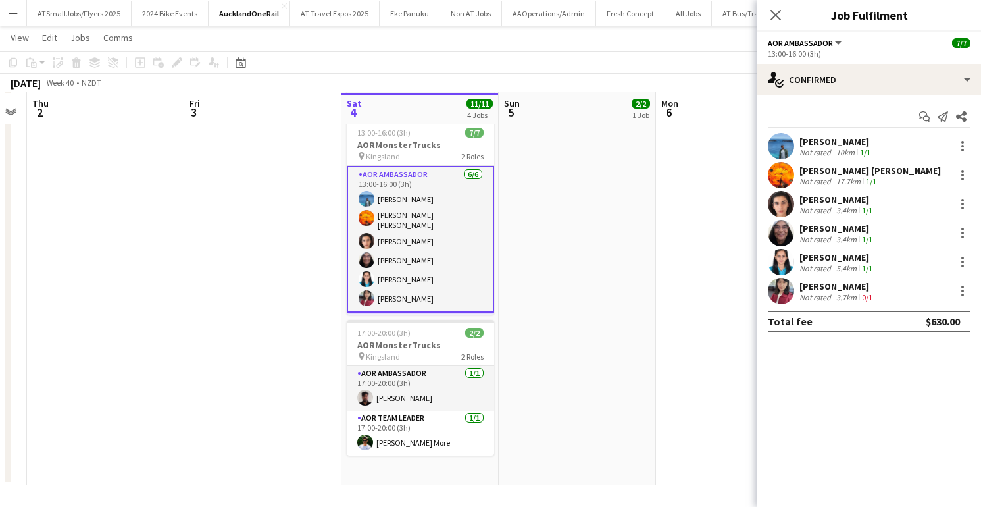
click at [779, 170] on app-user-avatar at bounding box center [781, 175] width 26 height 26
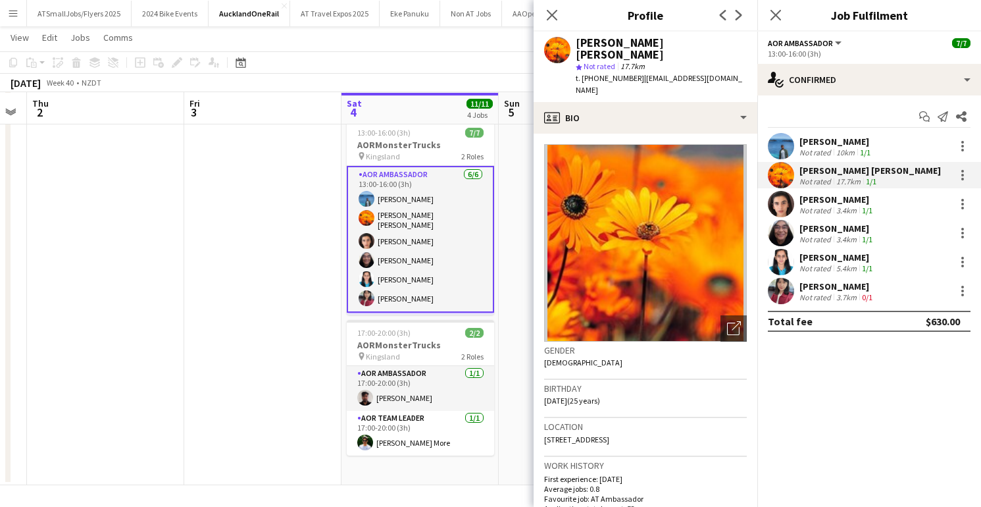
click at [778, 230] on app-user-avatar at bounding box center [781, 233] width 26 height 26
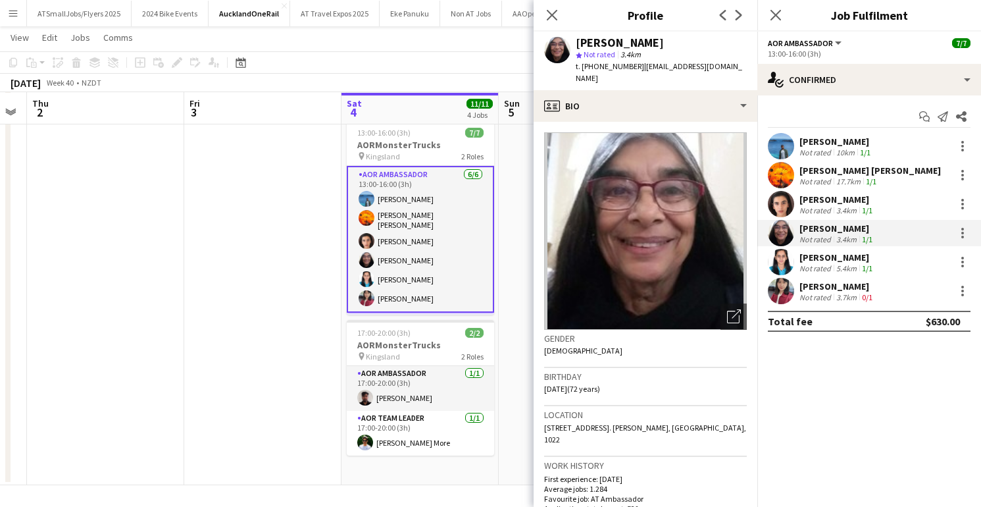
click at [298, 199] on app-date-cell at bounding box center [262, 203] width 157 height 563
